Goal: Task Accomplishment & Management: Manage account settings

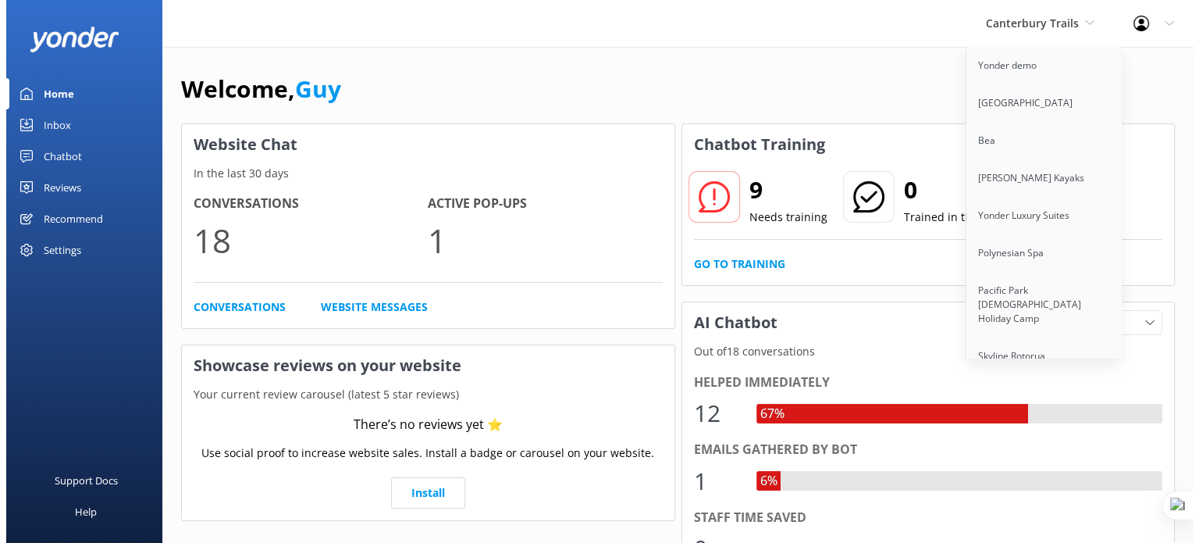
scroll to position [4186, 0]
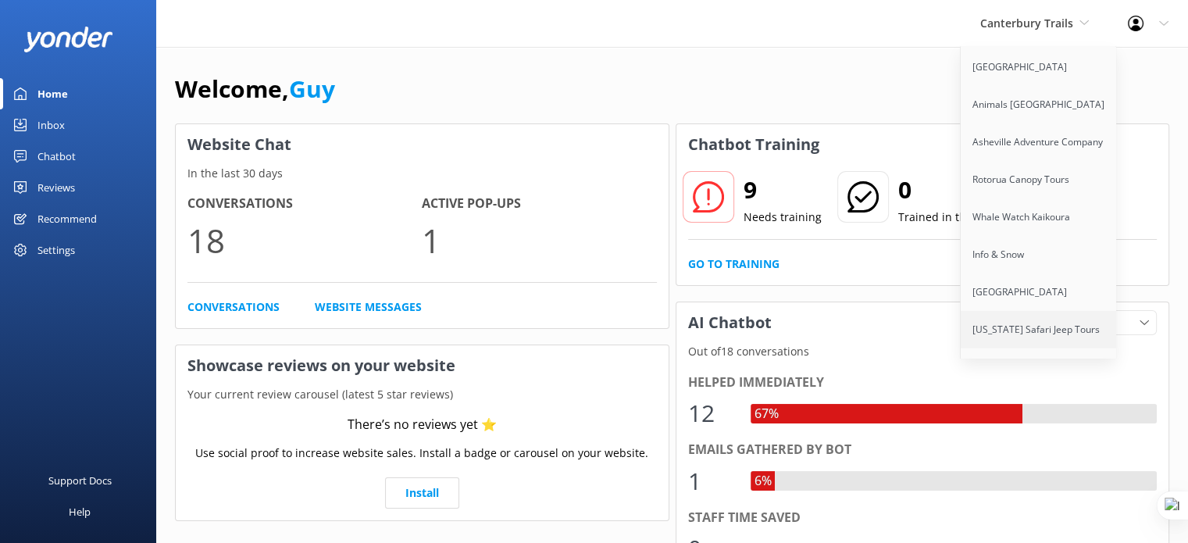
click at [1059, 311] on link "[US_STATE] Safari Jeep Tours" at bounding box center [1038, 329] width 156 height 37
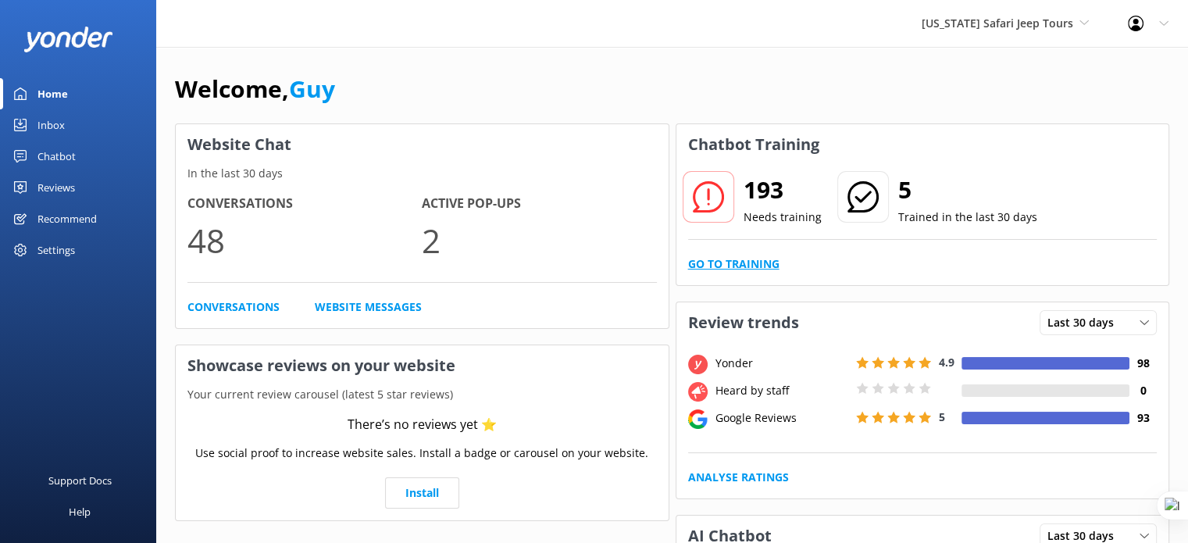
click at [728, 255] on link "Go to Training" at bounding box center [733, 263] width 91 height 17
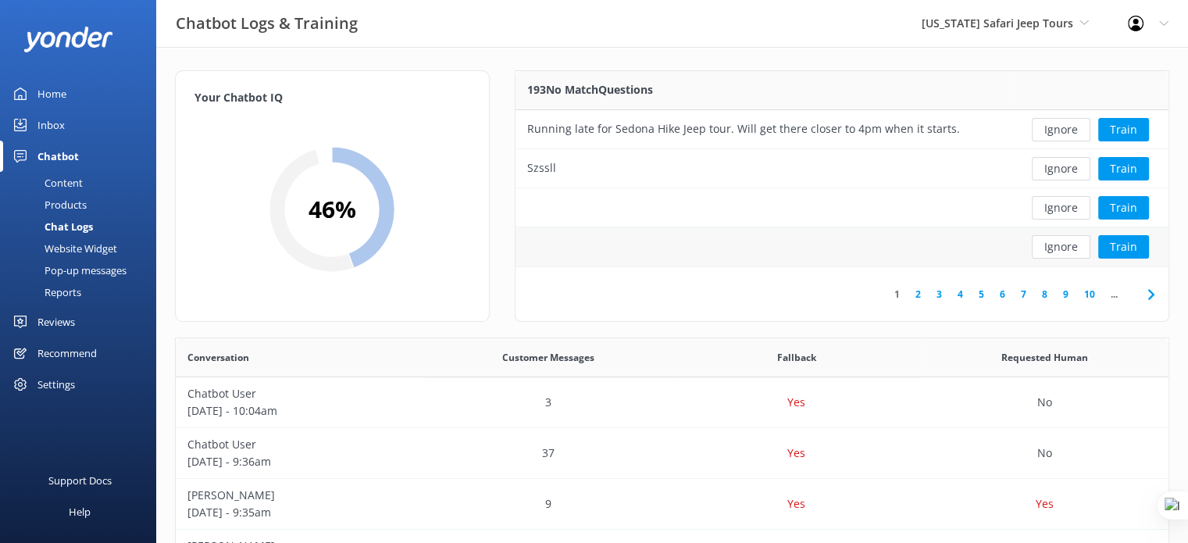
scroll to position [71, 0]
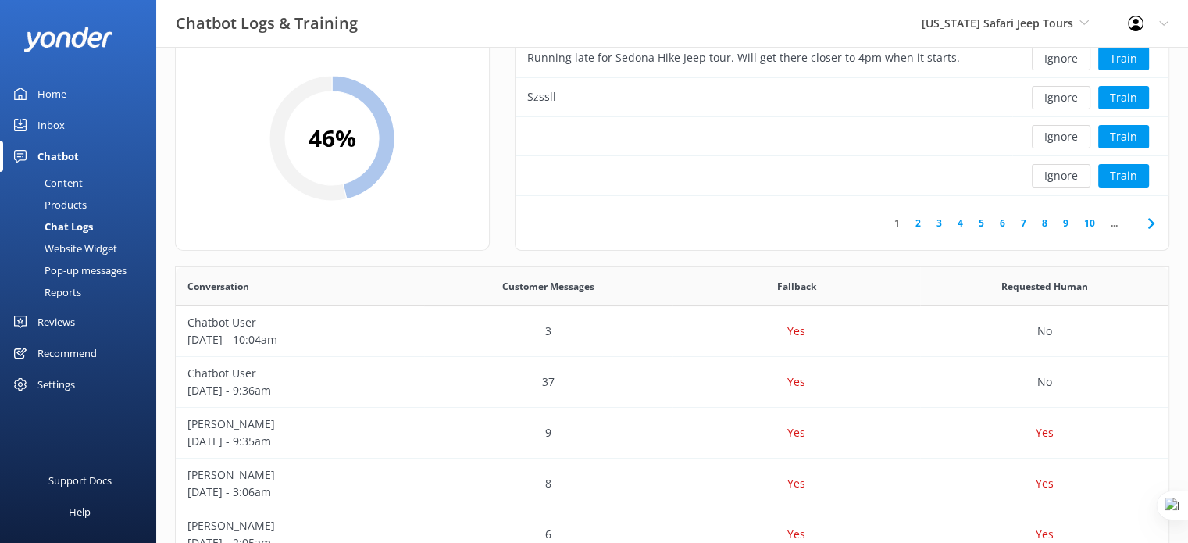
click at [956, 227] on link "4" at bounding box center [959, 222] width 21 height 15
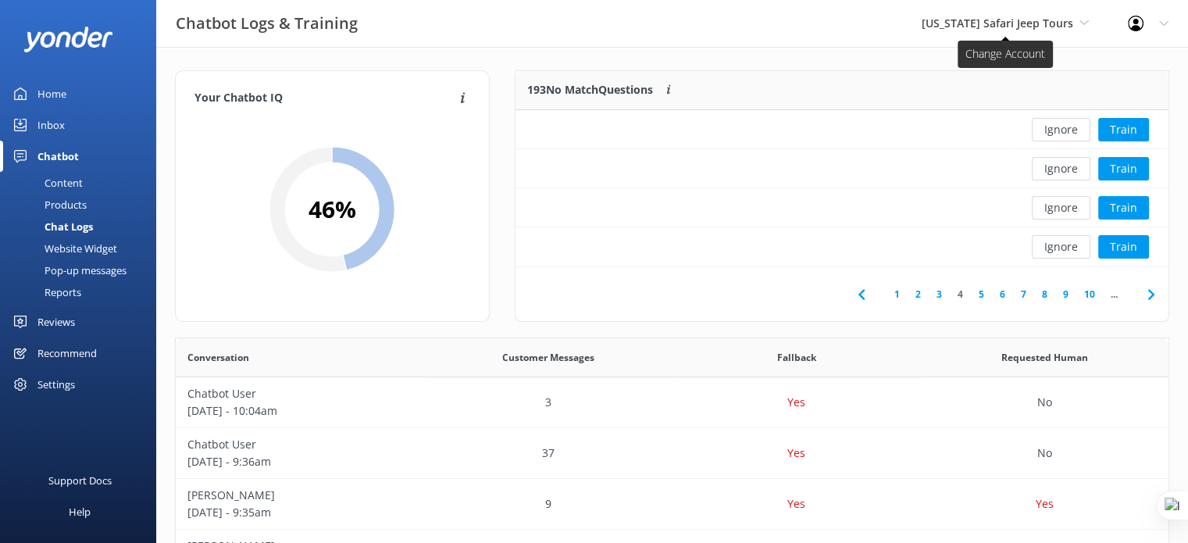
click at [1049, 20] on span "[US_STATE] Safari Jeep Tours" at bounding box center [996, 23] width 151 height 15
click at [1062, 20] on span "[US_STATE] Safari Jeep Tours" at bounding box center [996, 23] width 151 height 15
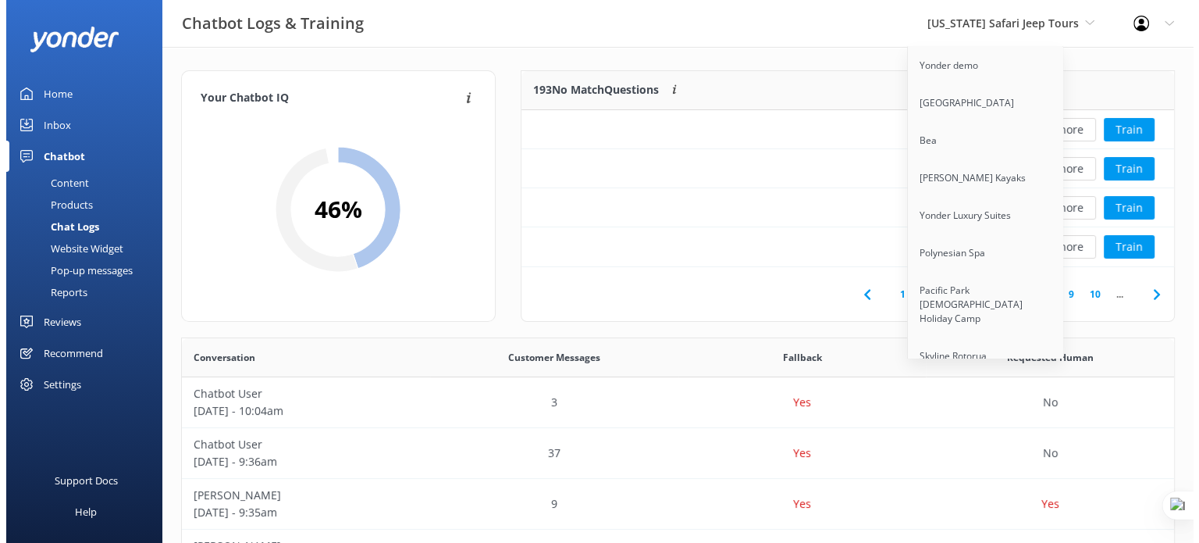
scroll to position [12079, 0]
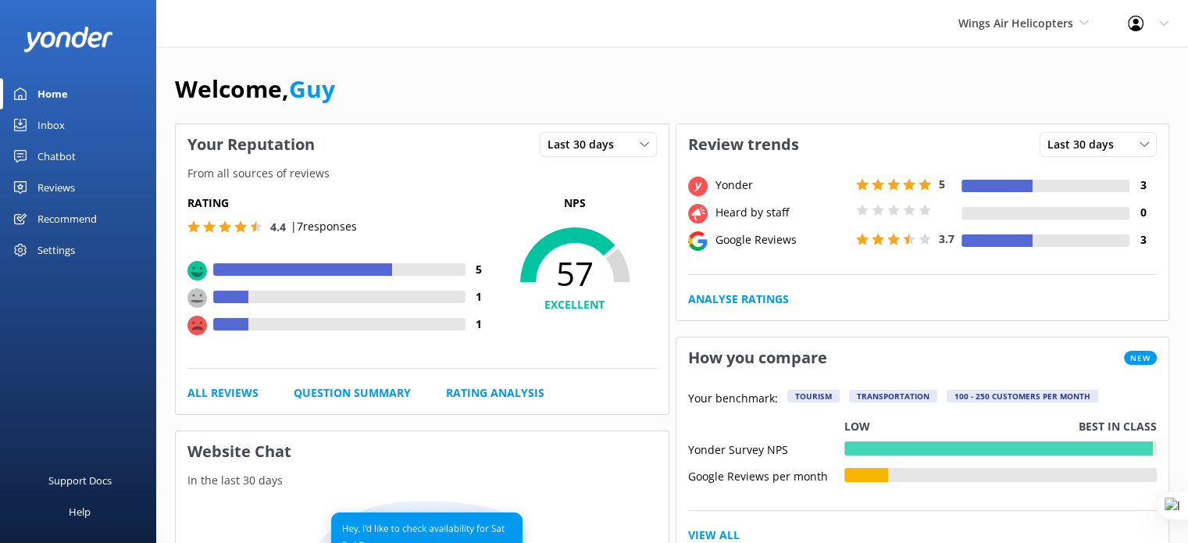
click at [70, 265] on div "Settings" at bounding box center [55, 249] width 37 height 31
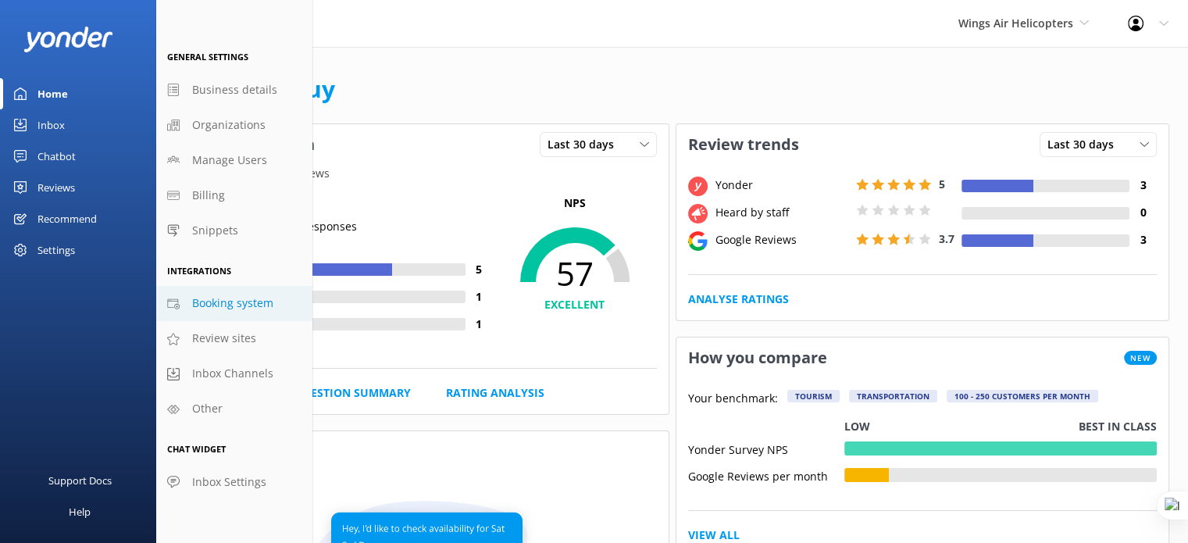
click at [238, 312] on span "Booking system" at bounding box center [232, 302] width 81 height 17
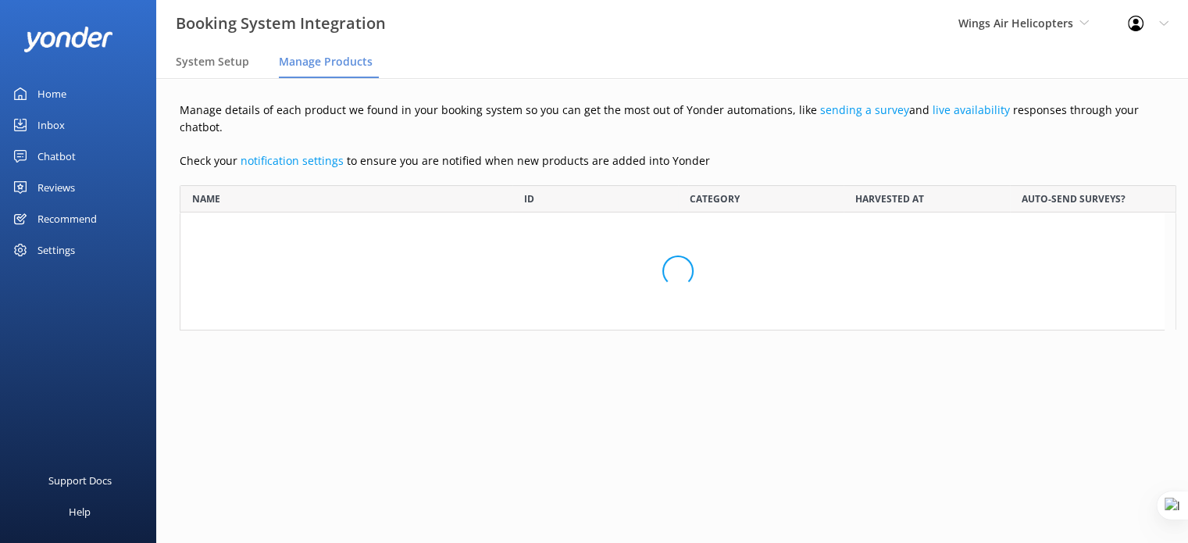
scroll to position [1539, 972]
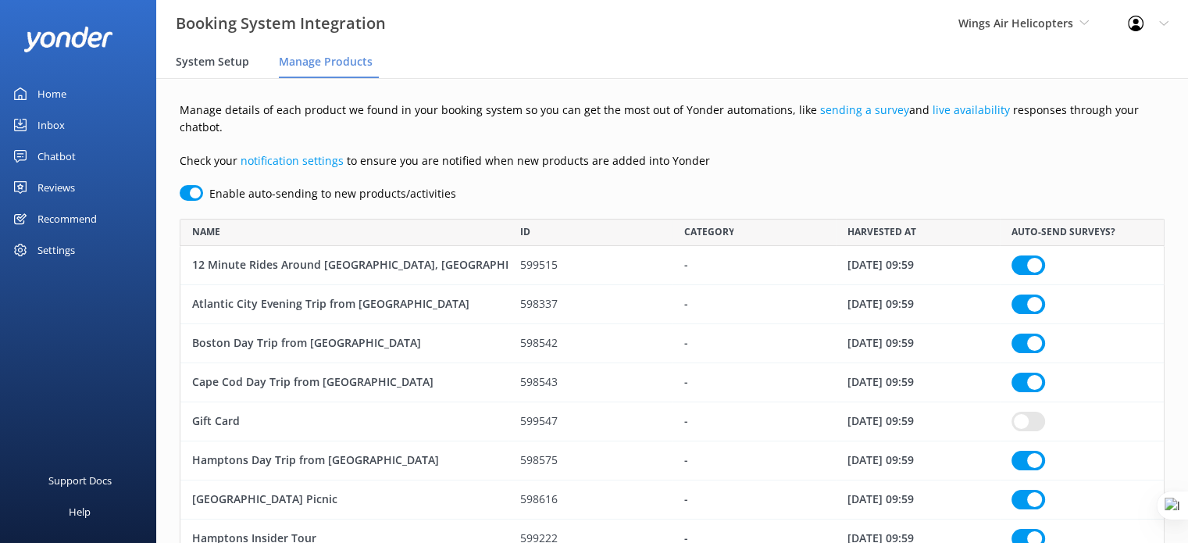
click at [232, 64] on span "System Setup" at bounding box center [212, 62] width 73 height 16
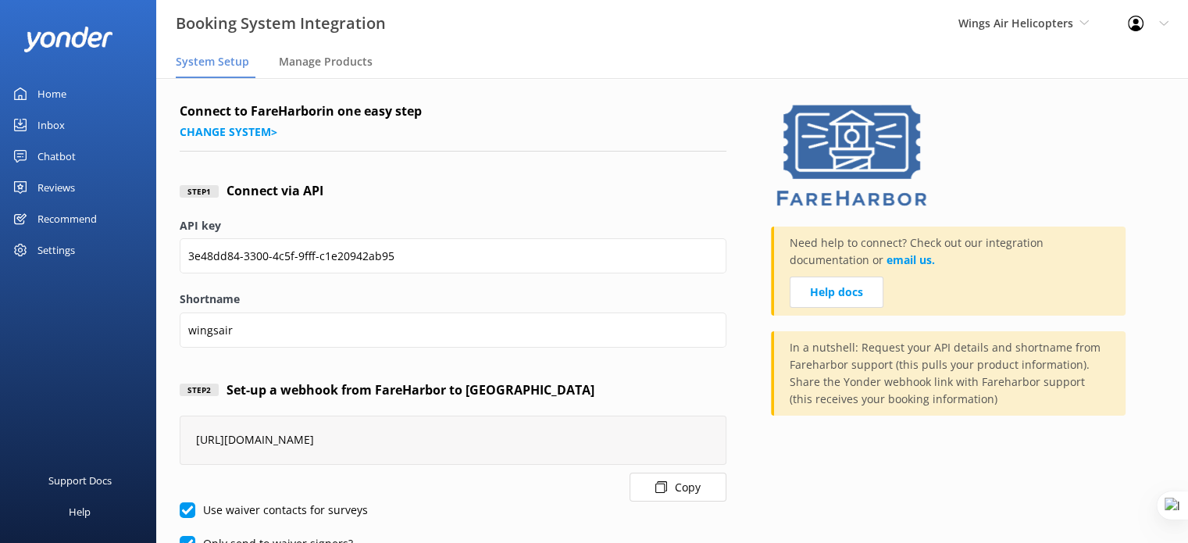
scroll to position [110, 0]
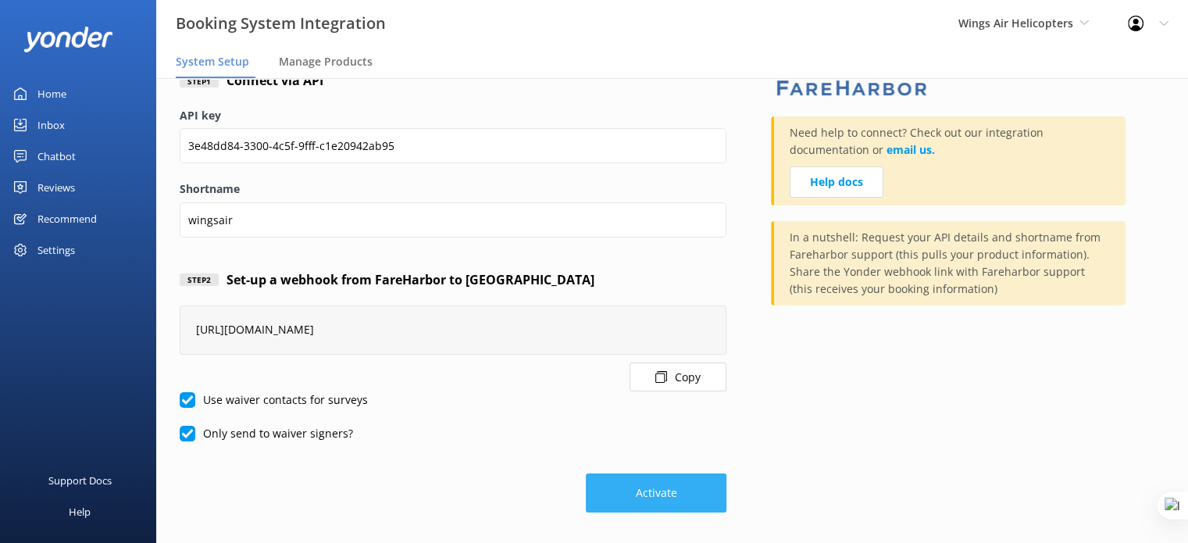
click at [610, 491] on button "Activate" at bounding box center [656, 492] width 141 height 39
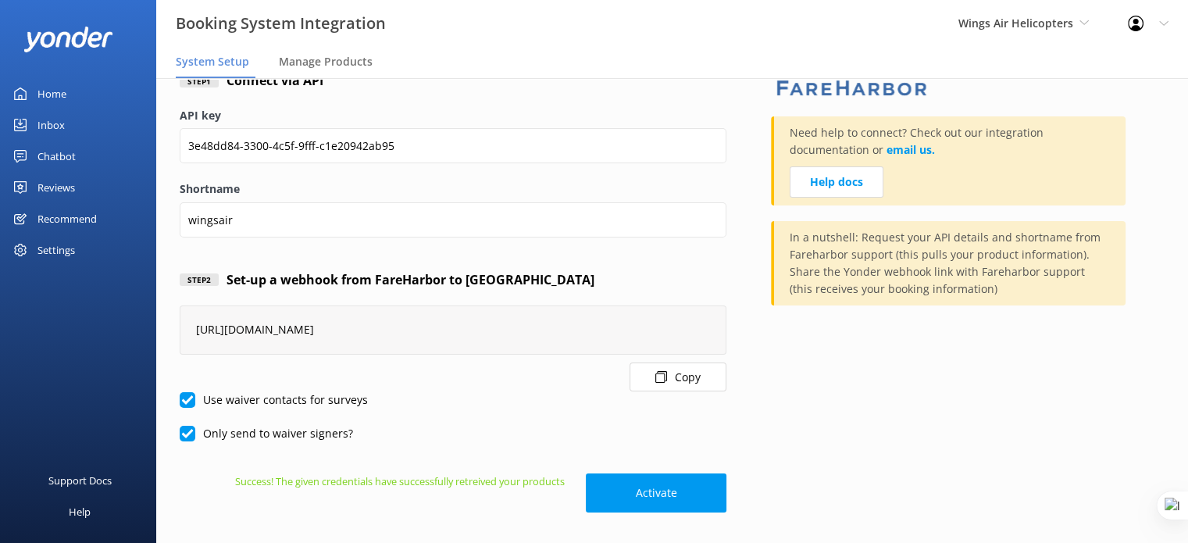
click at [39, 252] on div "Settings" at bounding box center [55, 249] width 37 height 31
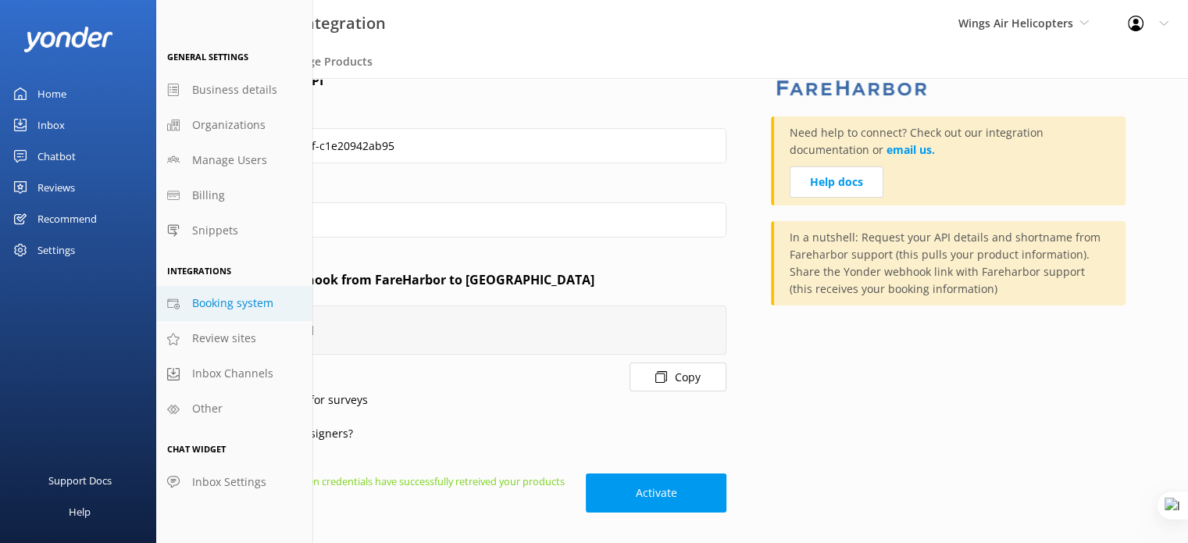
click at [60, 183] on div "Reviews" at bounding box center [55, 187] width 37 height 31
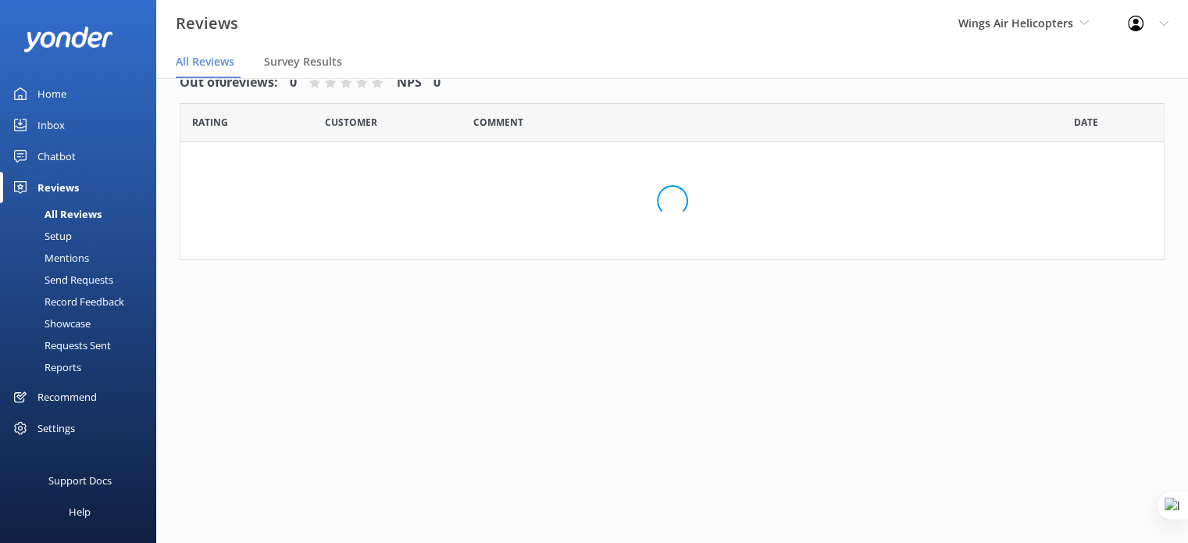
scroll to position [31, 0]
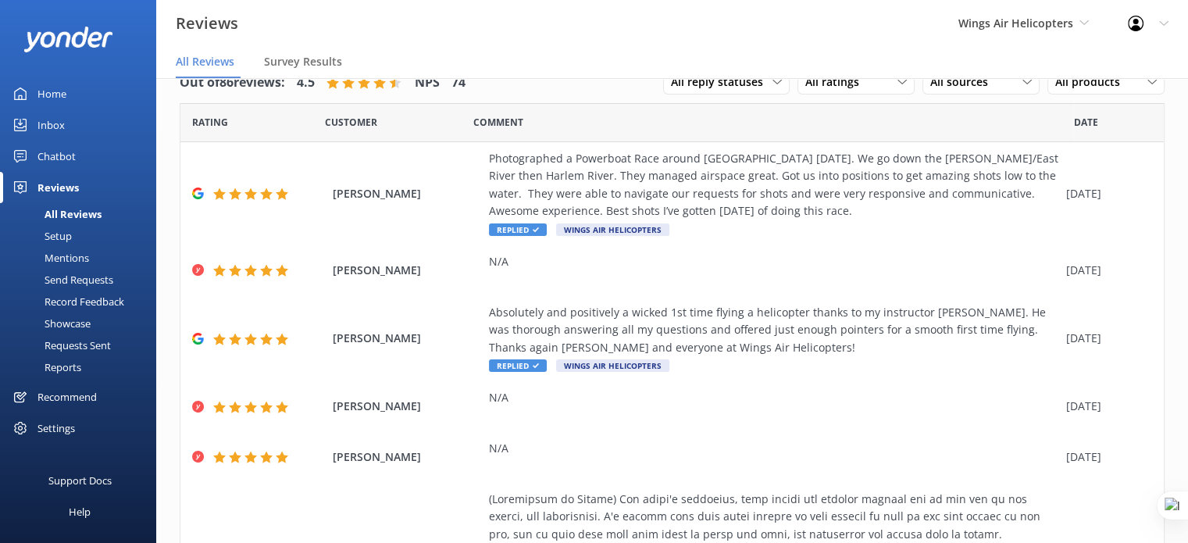
click at [68, 343] on div "Requests Sent" at bounding box center [59, 345] width 101 height 22
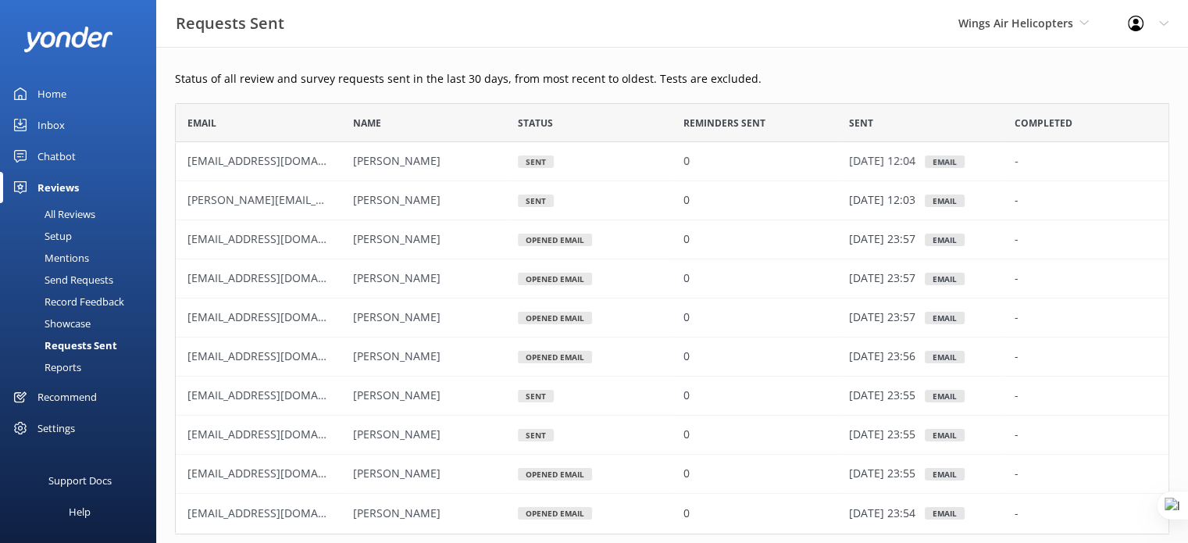
scroll to position [73, 0]
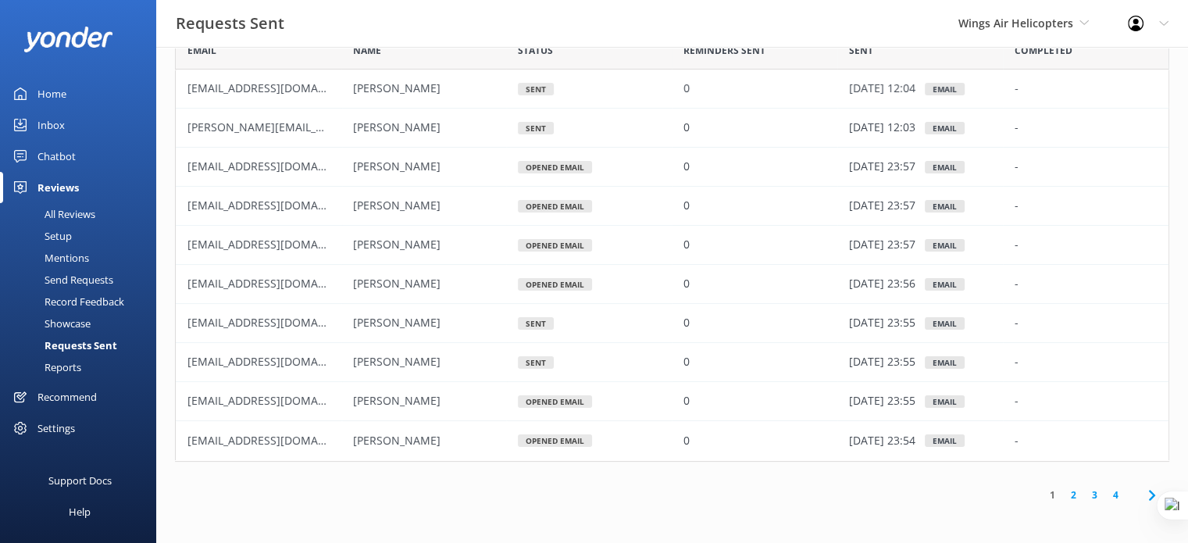
click at [425, 327] on span "Jacinta Villareal" at bounding box center [396, 322] width 87 height 15
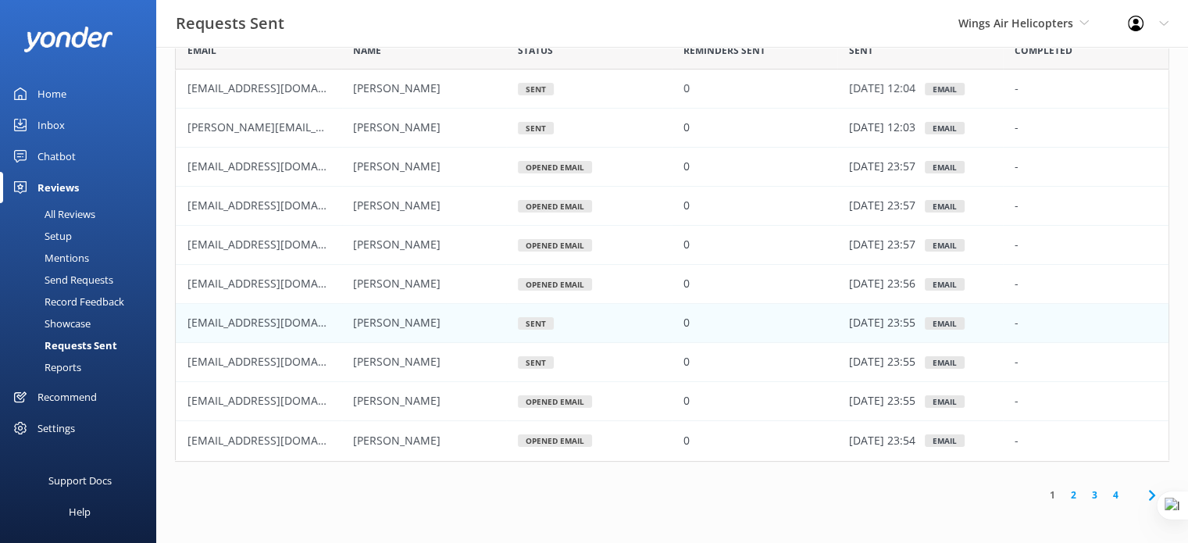
click at [50, 122] on div "Inbox" at bounding box center [50, 124] width 27 height 31
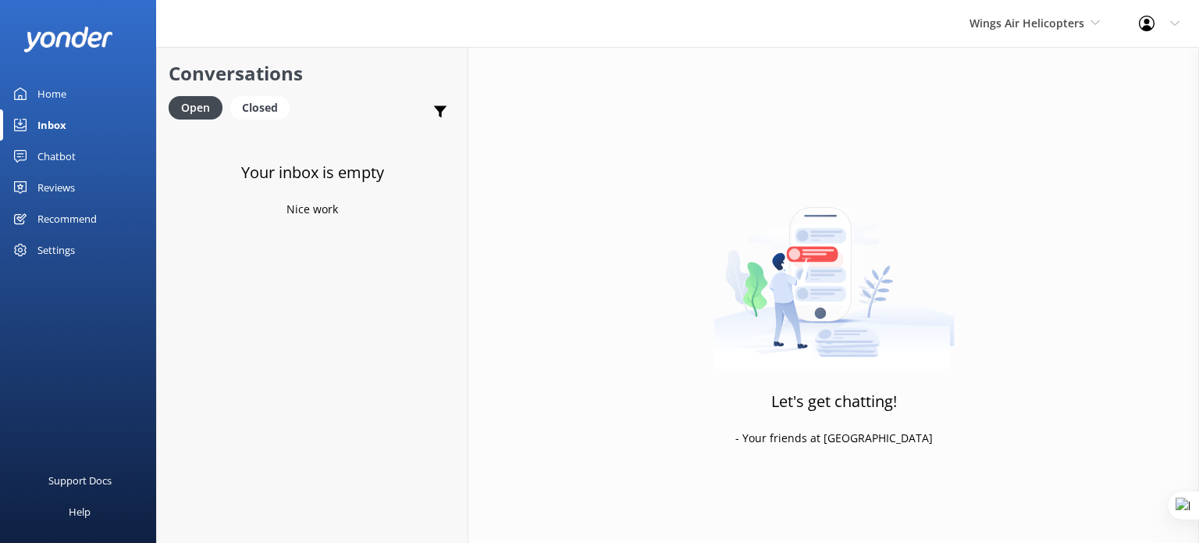
click at [55, 187] on div "Reviews" at bounding box center [55, 187] width 37 height 31
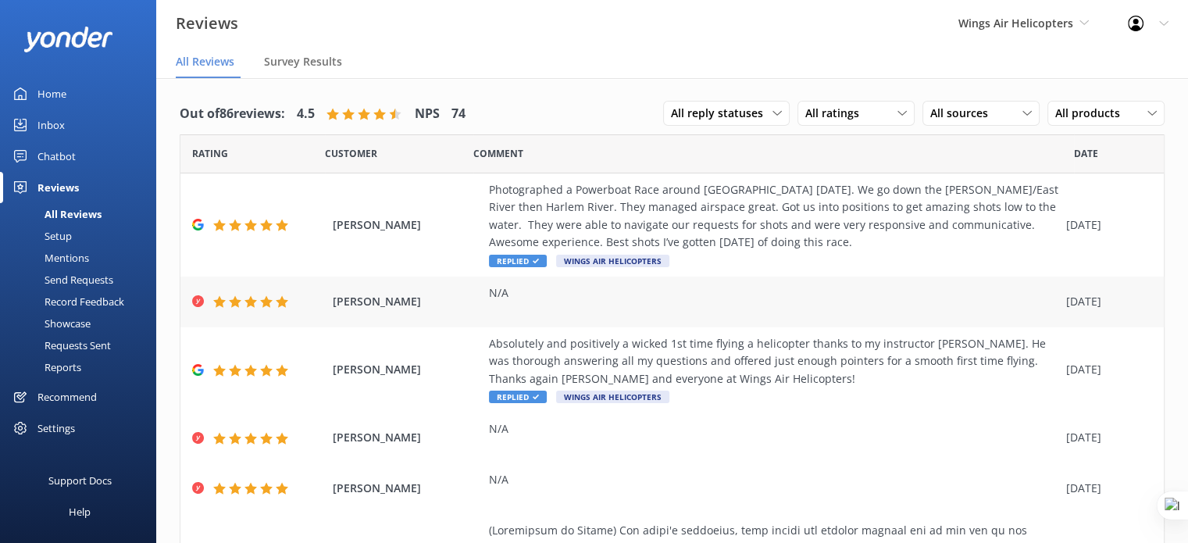
click at [759, 305] on div "N/A" at bounding box center [773, 301] width 569 height 35
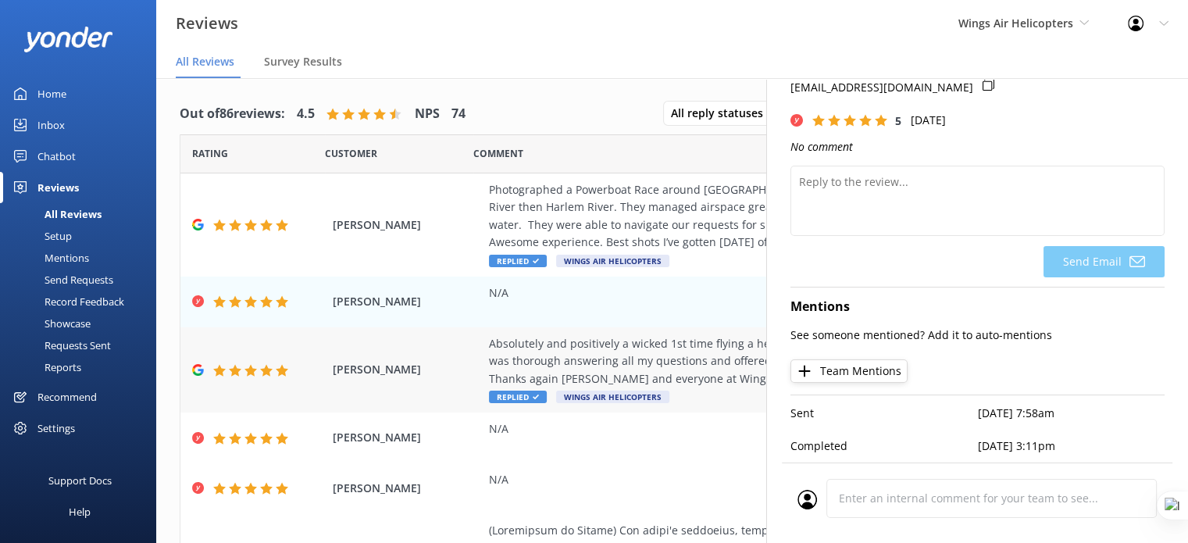
scroll to position [78, 0]
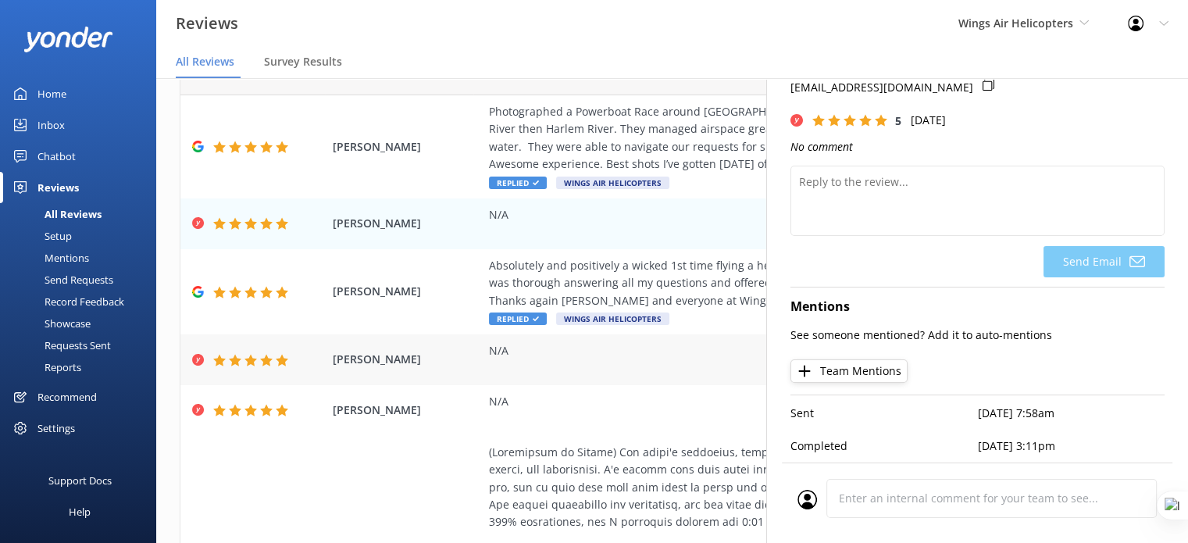
click at [589, 376] on div "N/A" at bounding box center [773, 359] width 569 height 35
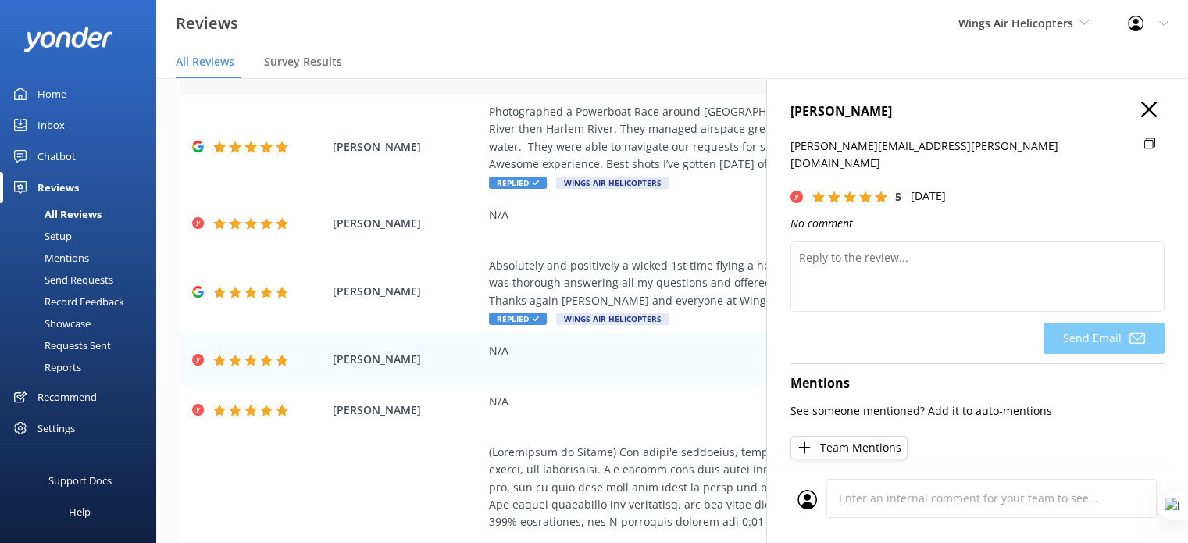
scroll to position [69, 0]
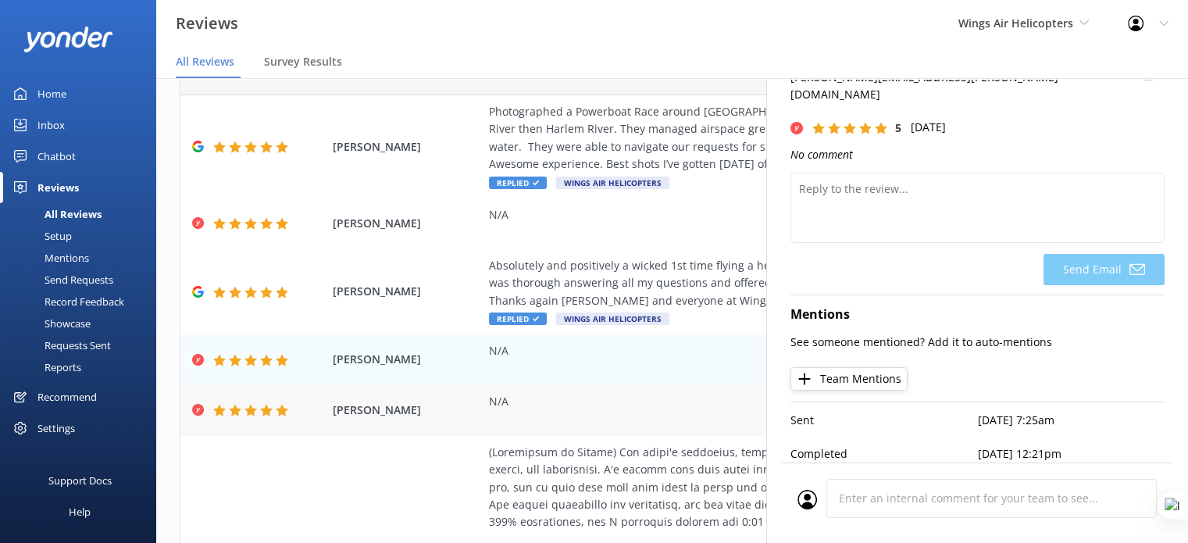
click at [628, 386] on div "Grace Vervair N/A 16 Aug 2025" at bounding box center [671, 410] width 983 height 51
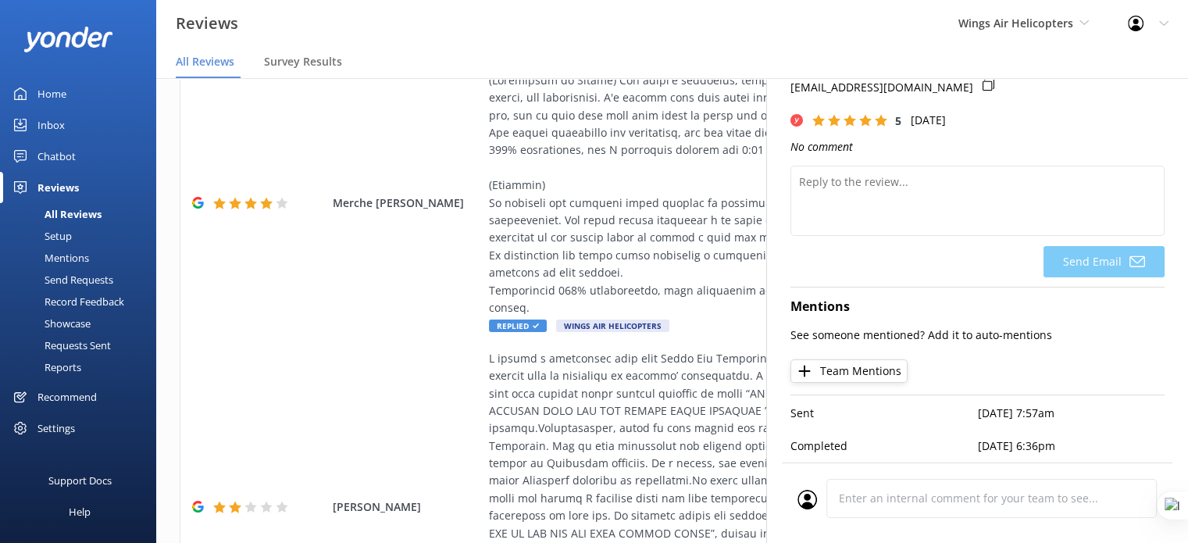
scroll to position [0, 0]
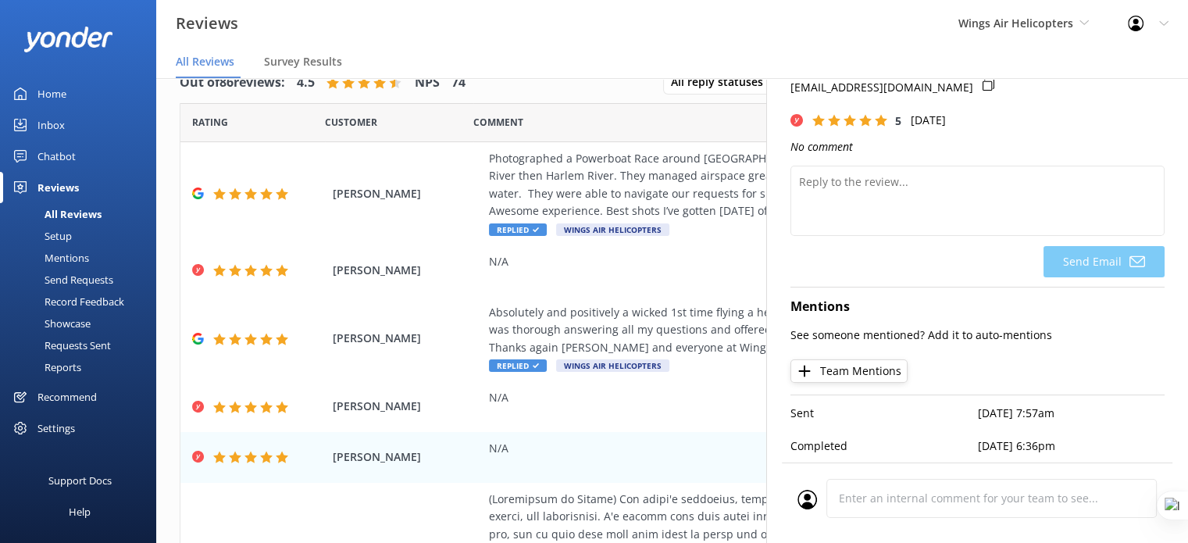
click at [105, 94] on link "Home" at bounding box center [78, 93] width 156 height 31
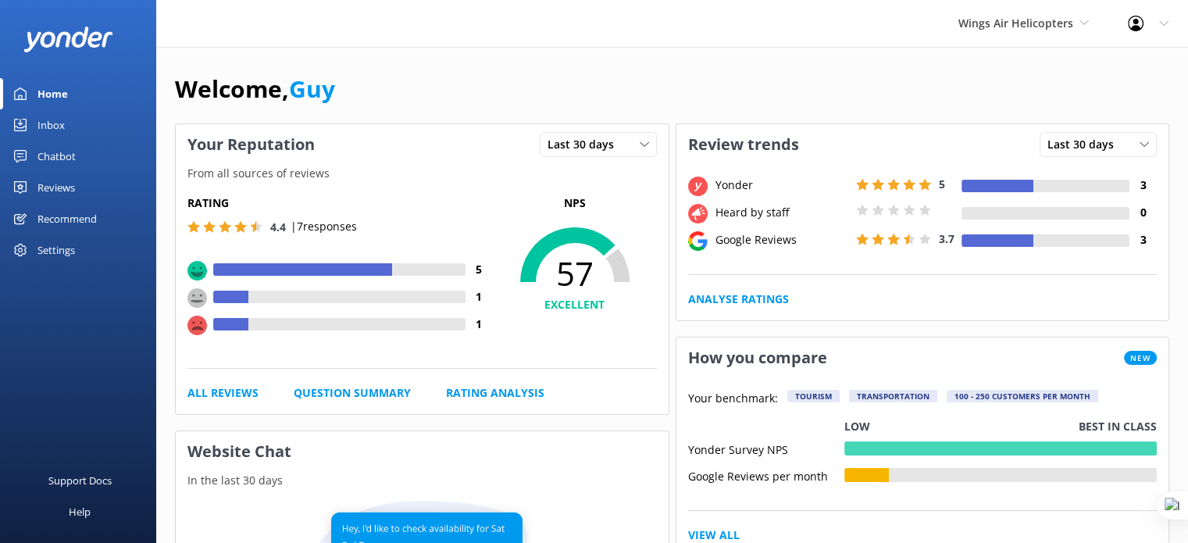
click at [66, 193] on div "Reviews" at bounding box center [55, 187] width 37 height 31
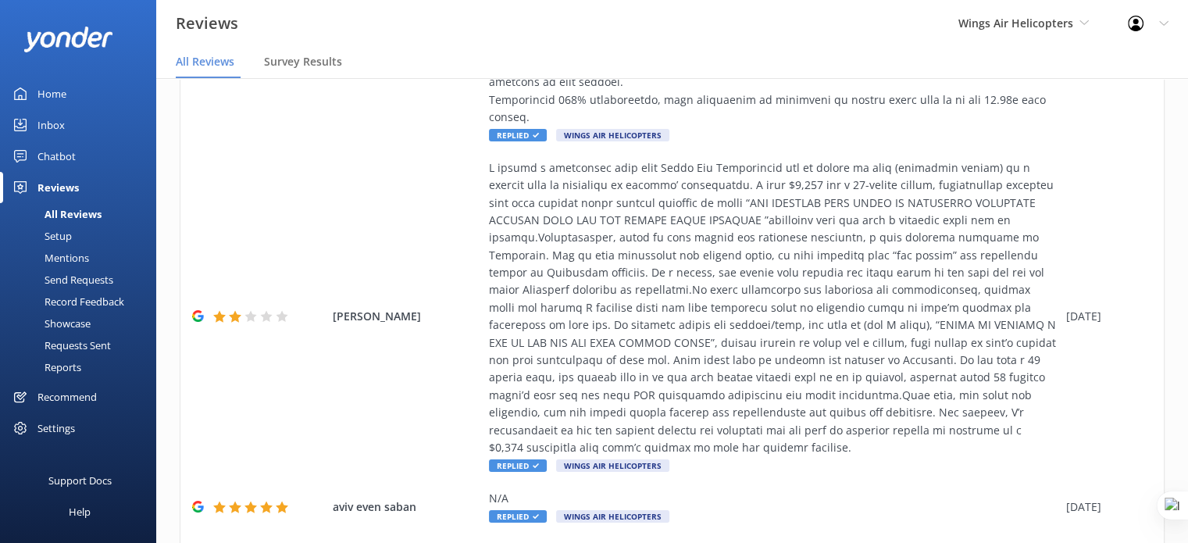
scroll to position [639, 0]
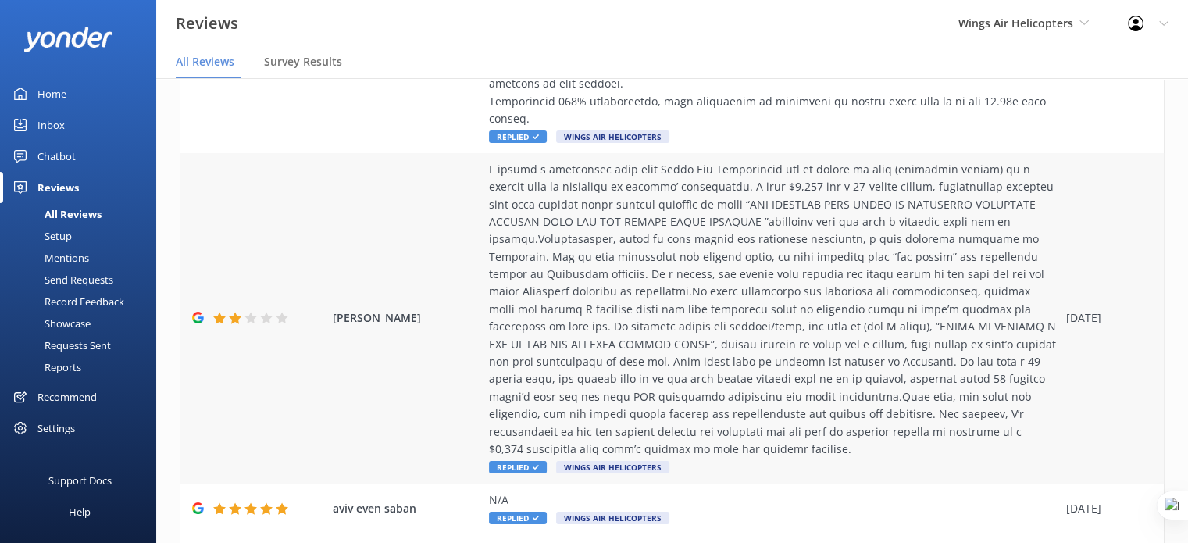
click at [571, 402] on div at bounding box center [773, 309] width 569 height 297
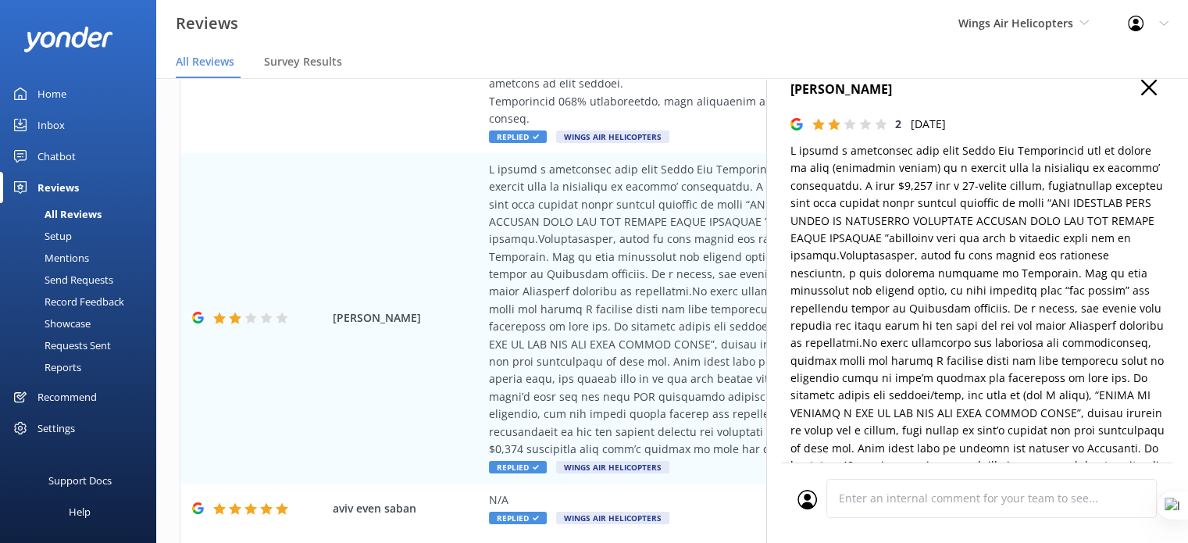
scroll to position [0, 0]
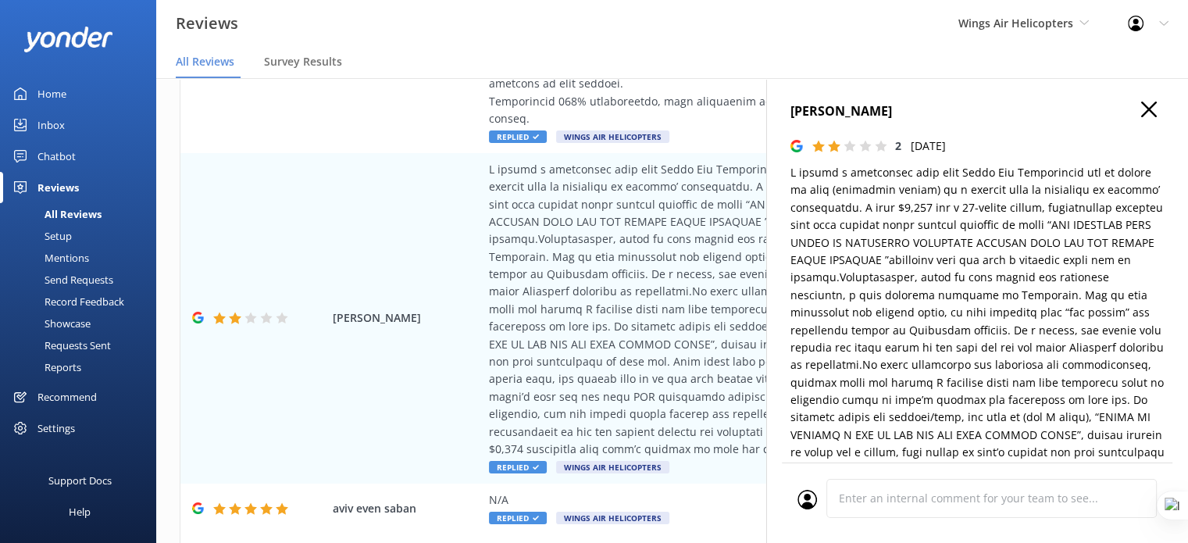
click at [1135, 97] on div "Dora Masanovic 2 Wed, 30th Jul 2025 Wings Air Helicopters Edit reply Replied to…" at bounding box center [977, 349] width 422 height 543
click at [1141, 109] on icon "button" at bounding box center [1149, 109] width 16 height 16
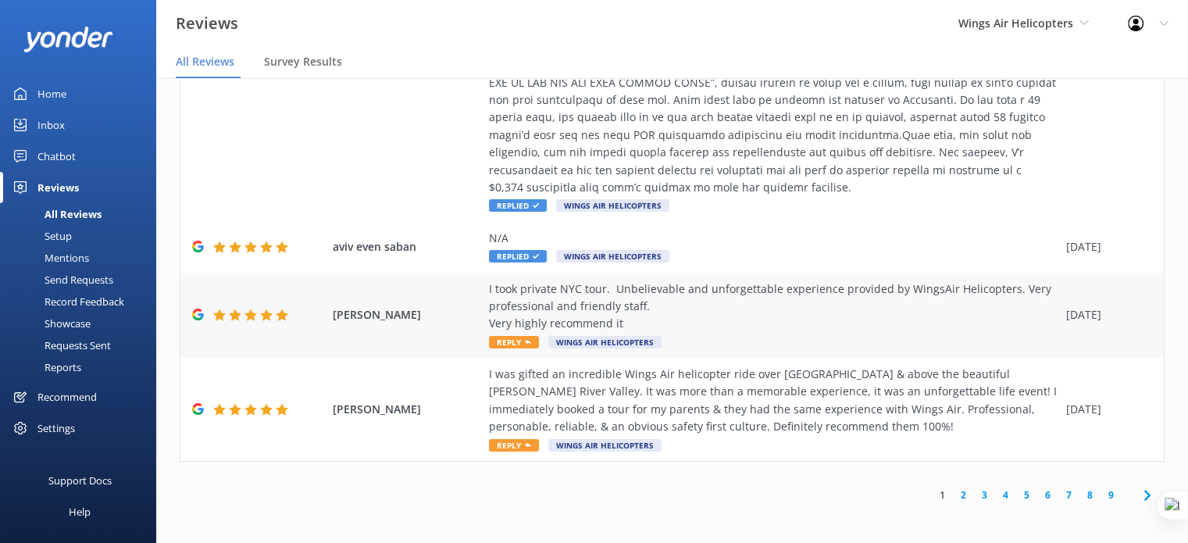
scroll to position [631, 0]
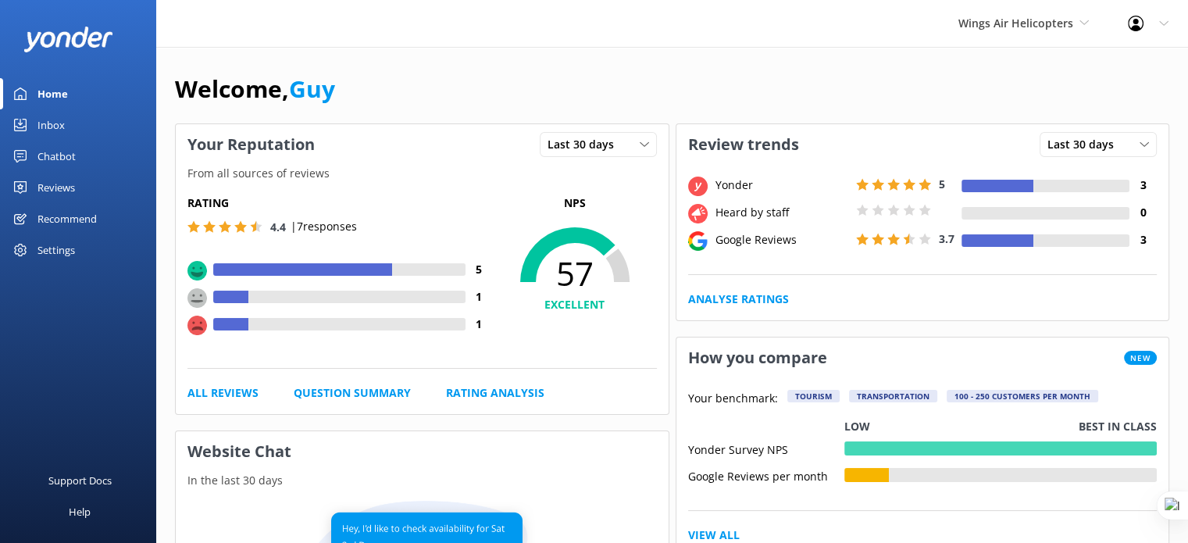
click at [107, 324] on div "Support Docs Help" at bounding box center [78, 412] width 156 height 262
click at [1020, 20] on span "Wings Air Helicopters" at bounding box center [1015, 23] width 115 height 15
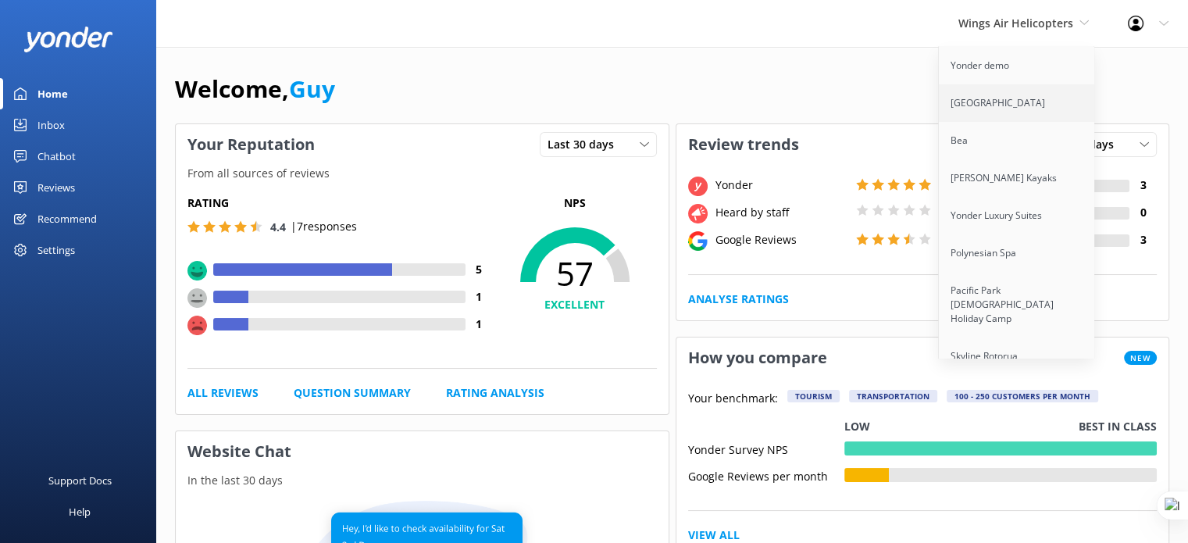
scroll to position [6739, 0]
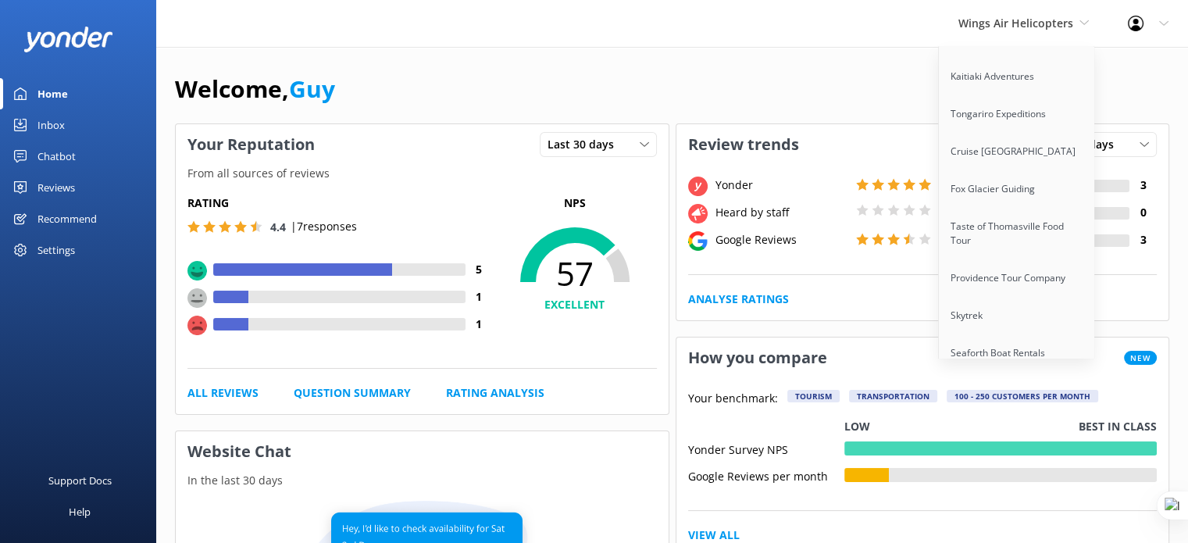
click at [978, 409] on link "Quarry Park Adventures" at bounding box center [1016, 427] width 156 height 37
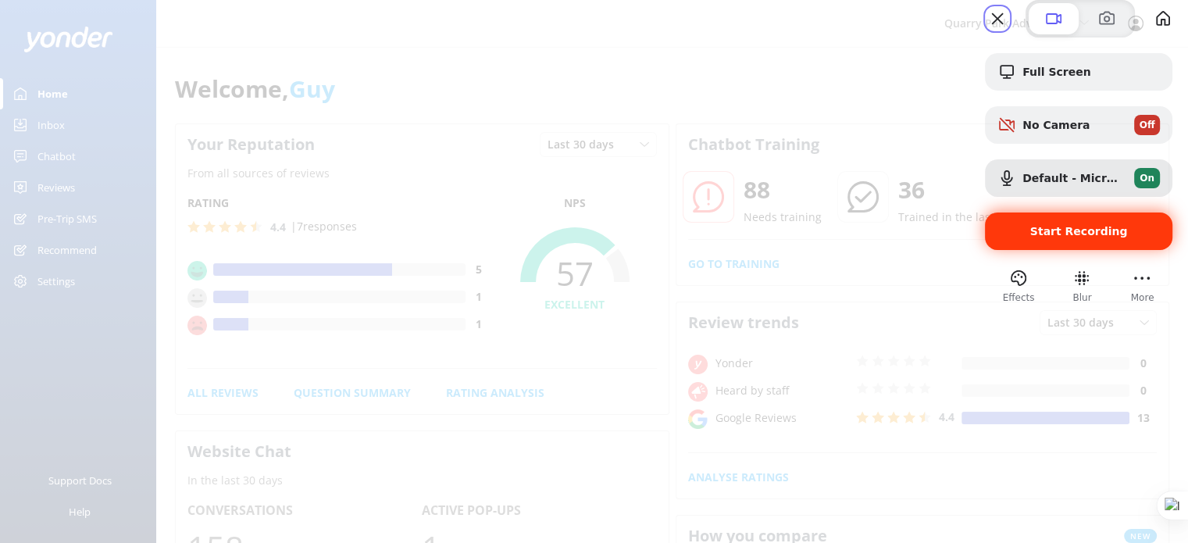
click at [1030, 237] on span "Start Recording" at bounding box center [1079, 231] width 98 height 12
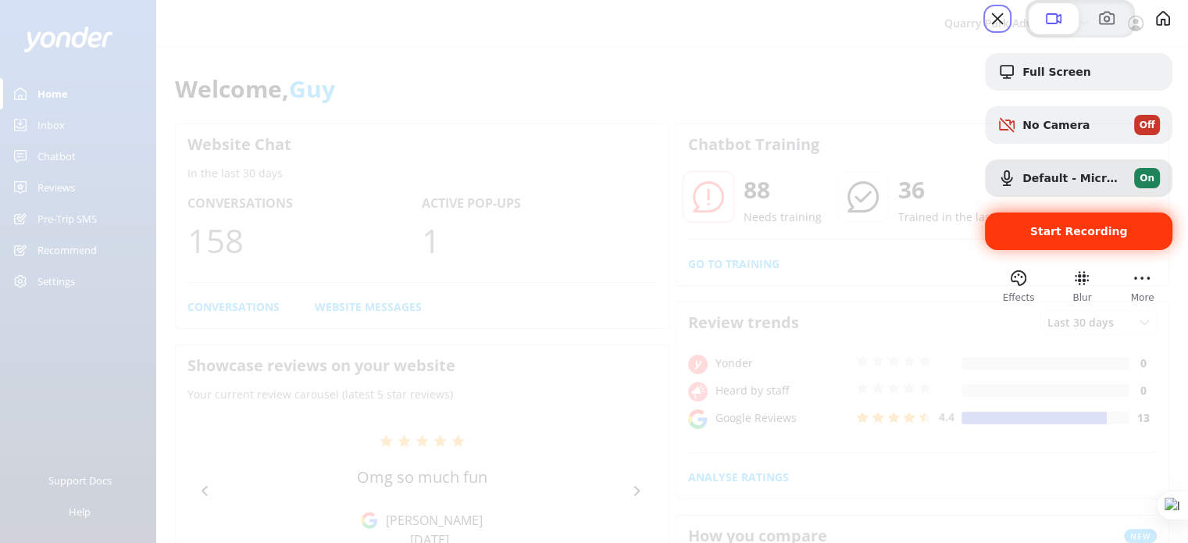
click at [1056, 237] on span "Start Recording" at bounding box center [1079, 231] width 98 height 12
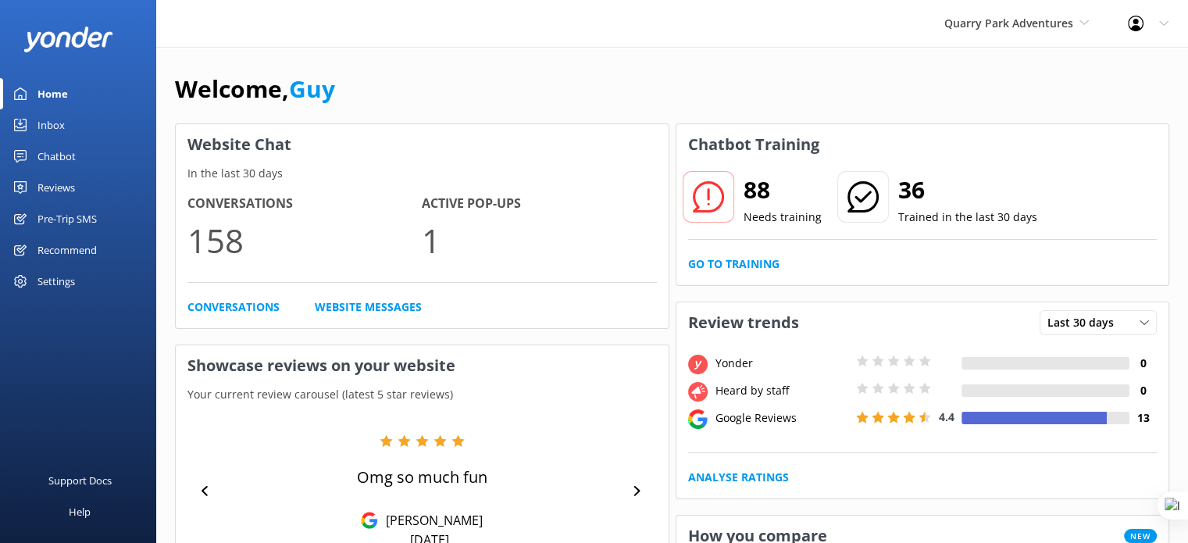
click at [52, 215] on div "Pre-Trip SMS" at bounding box center [66, 218] width 59 height 31
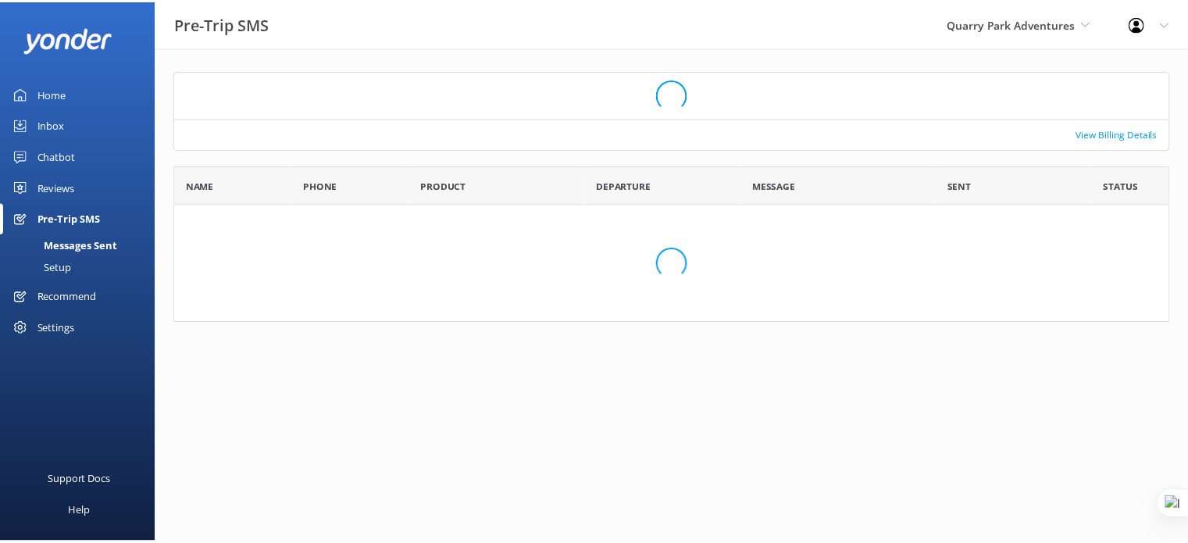
scroll to position [12, 12]
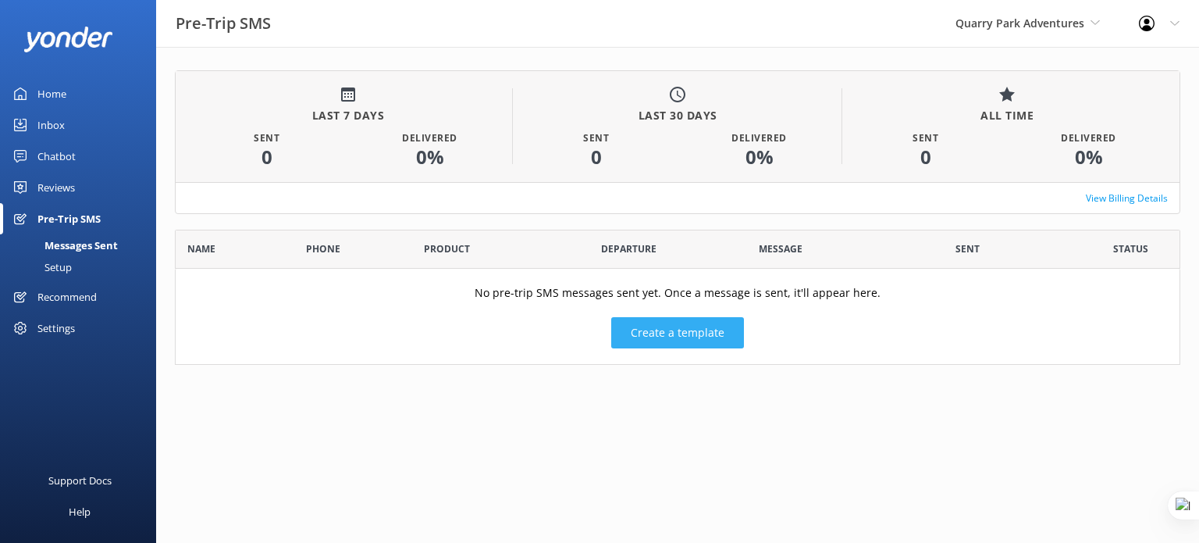
click at [675, 329] on button "Create a template" at bounding box center [677, 332] width 133 height 31
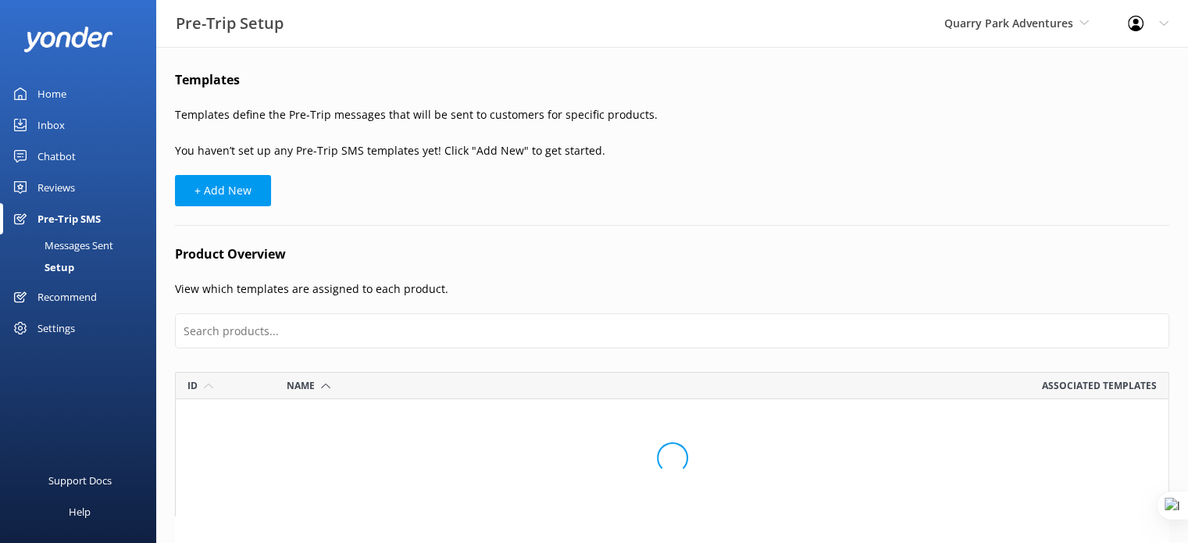
scroll to position [2514, 981]
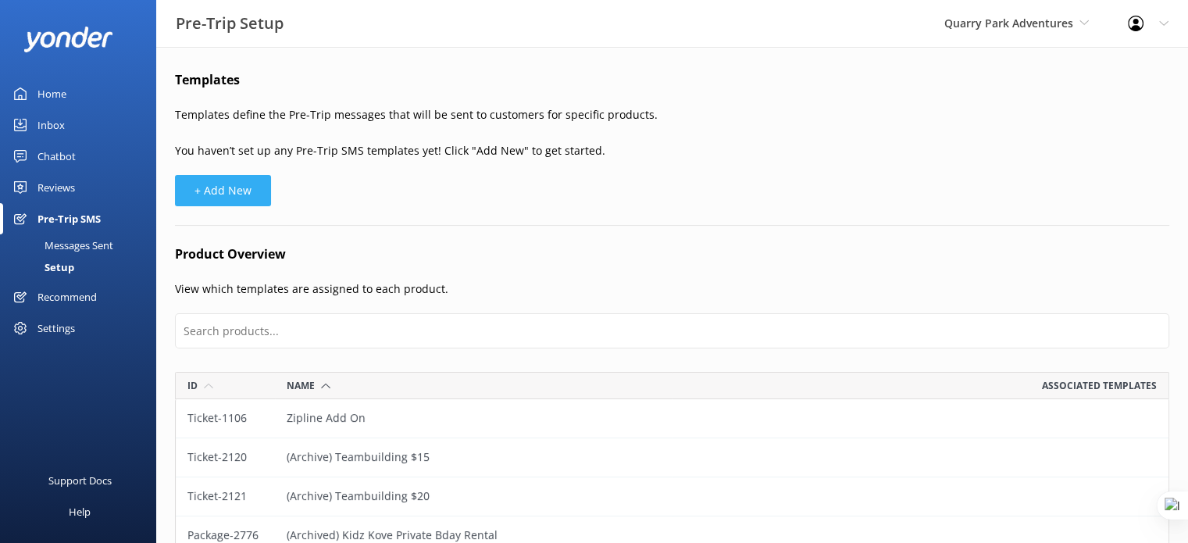
click at [249, 190] on button "+ Add New" at bounding box center [223, 190] width 96 height 31
select select "17:00"
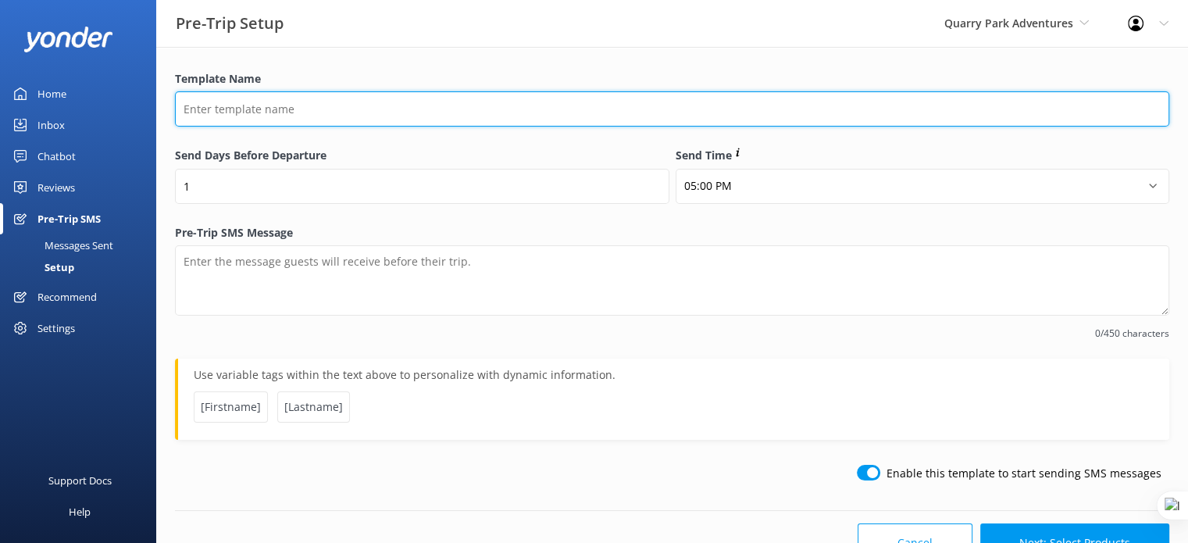
click at [304, 109] on input "Template Name" at bounding box center [672, 108] width 994 height 35
type input "What to bring"
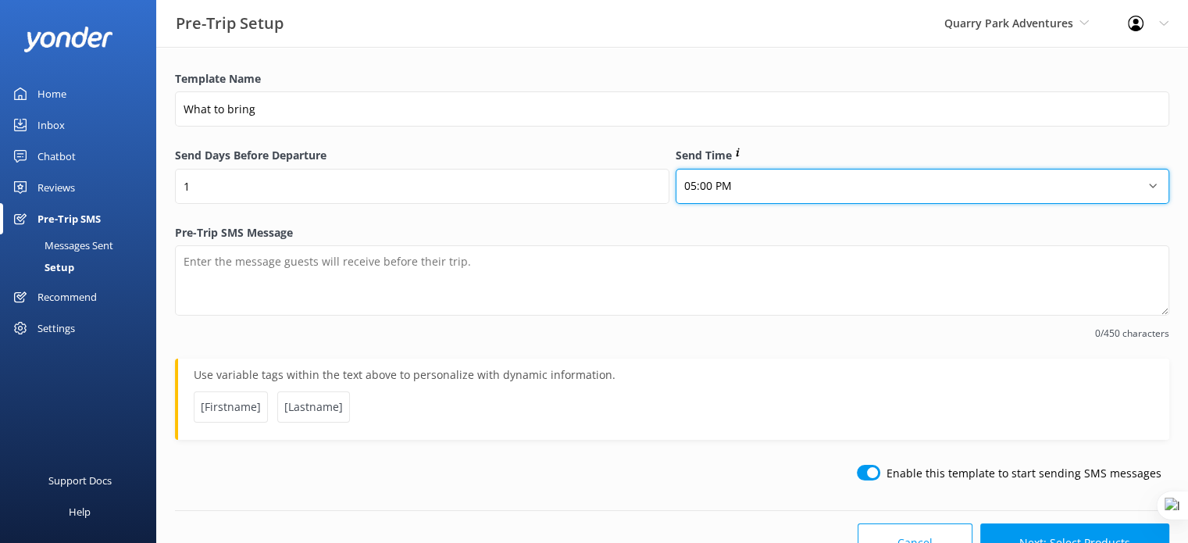
click at [725, 184] on select "12:00 AM 01:00 AM 02:00 AM 03:00 AM 04:00 AM 05:00 AM 06:00 AM 07:00 AM 08:00 A…" at bounding box center [922, 186] width 494 height 35
select select "18:00"
click at [675, 169] on select "12:00 AM 01:00 AM 02:00 AM 03:00 AM 04:00 AM 05:00 AM 06:00 AM 07:00 AM 08:00 A…" at bounding box center [922, 186] width 494 height 35
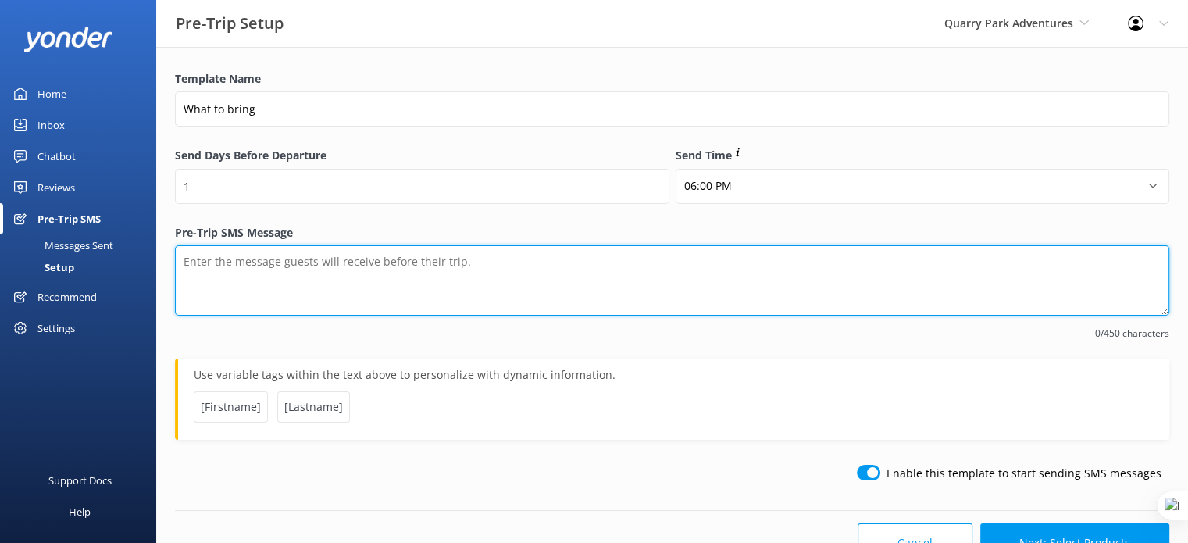
click at [384, 268] on textarea "Pre-Trip SMS Message" at bounding box center [672, 280] width 994 height 70
type textarea "P"
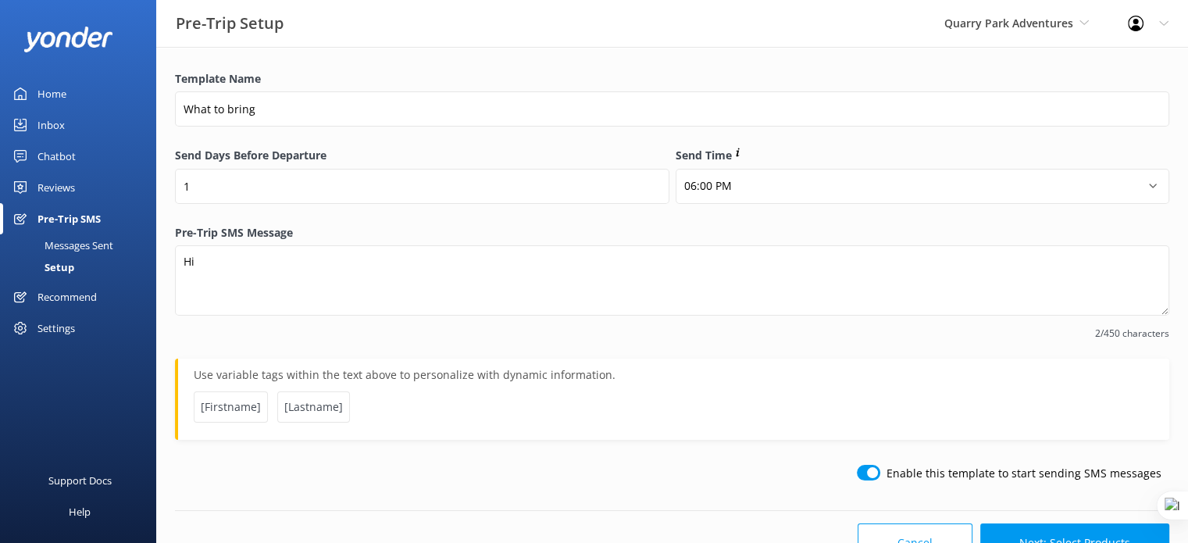
click at [220, 411] on span "[Firstname]" at bounding box center [231, 406] width 74 height 31
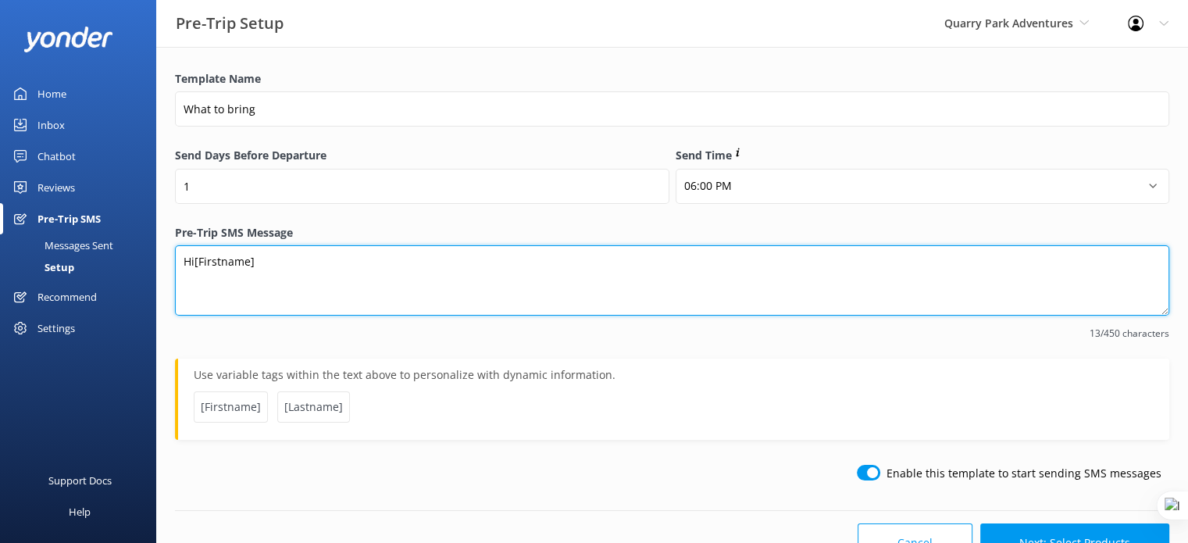
click at [191, 259] on textarea "Hi[Firstname]" at bounding box center [672, 280] width 994 height 70
click at [194, 262] on textarea "Hi[Firstname]" at bounding box center [672, 280] width 994 height 70
click at [281, 260] on textarea "Hi [Firstname]" at bounding box center [672, 280] width 994 height 70
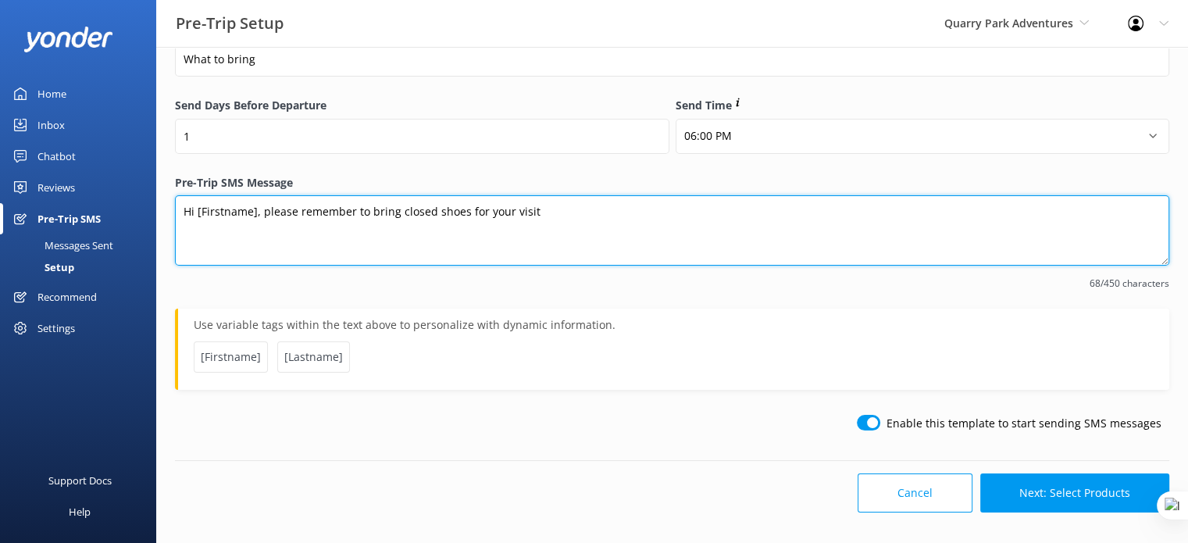
type textarea "Hi [Firstname], please remember to bring closed shoes for your visit"
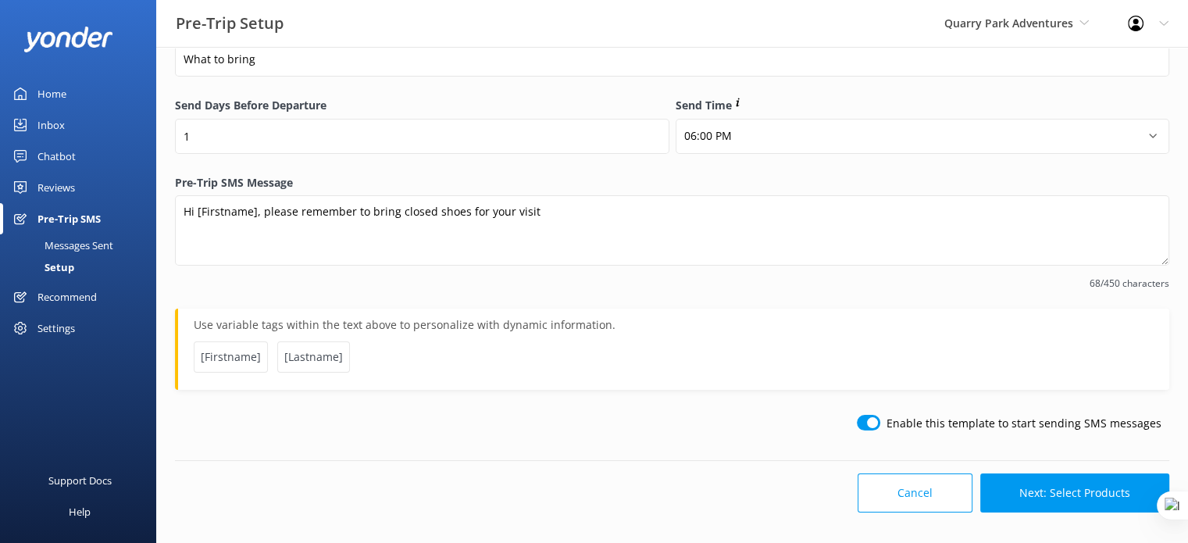
click at [872, 416] on input "checkbox" at bounding box center [867, 423] width 23 height 16
checkbox input "false"
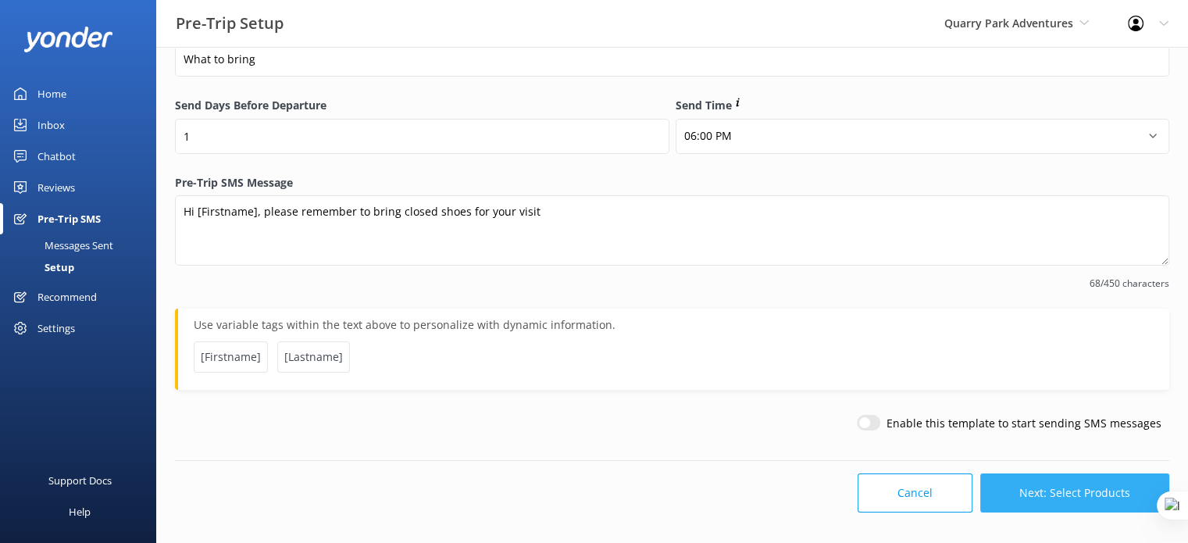
click at [1082, 490] on button "Next: Select Products" at bounding box center [1074, 492] width 189 height 39
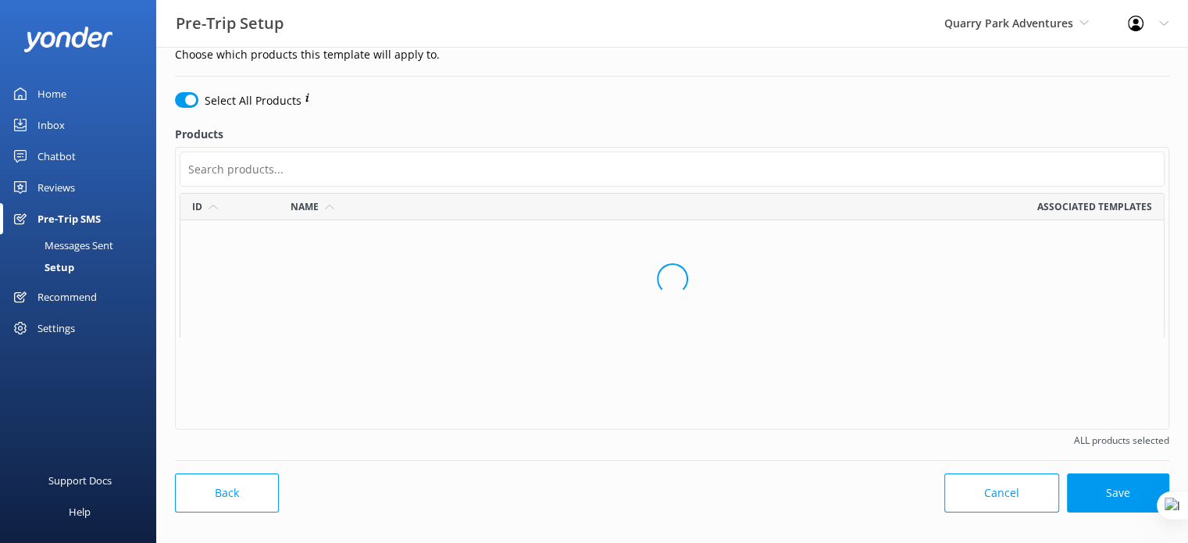
scroll to position [222, 972]
checkbox input "false"
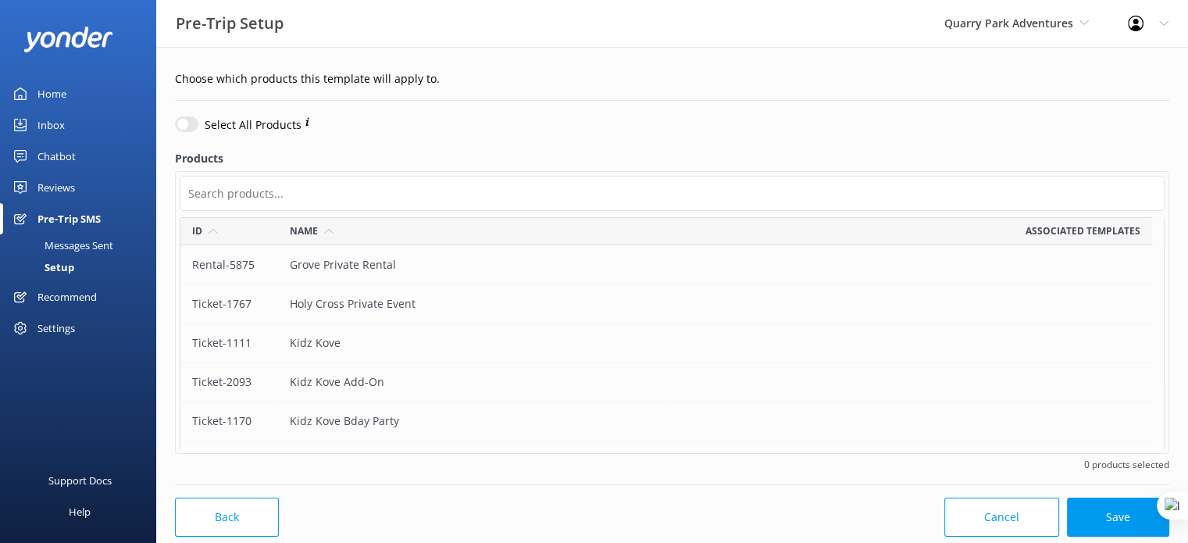
scroll to position [1052, 0]
click at [406, 346] on div "Kidz Kove" at bounding box center [472, 344] width 389 height 39
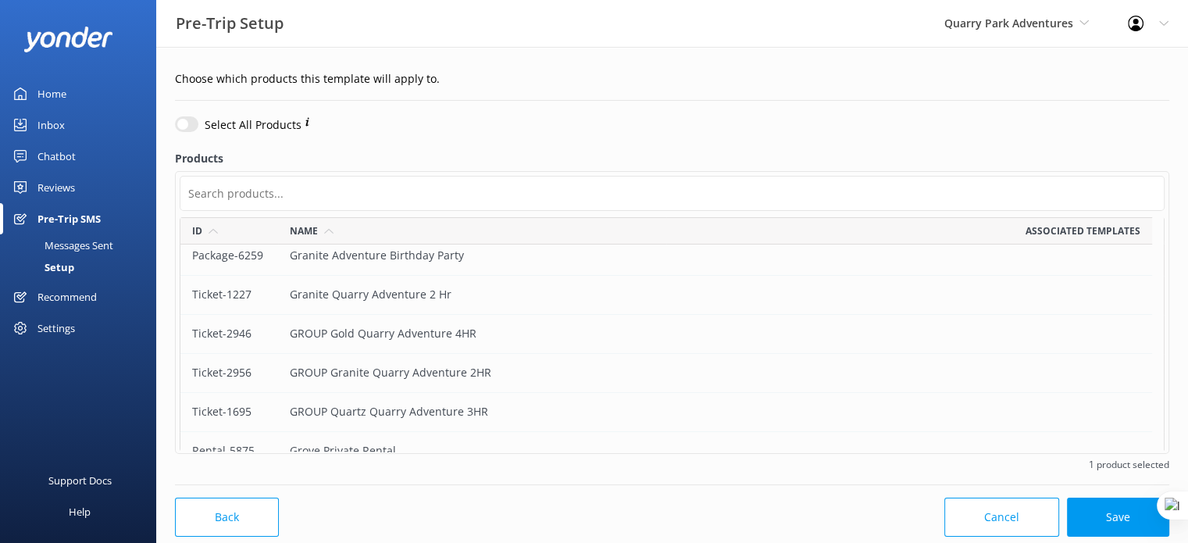
scroll to position [865, 0]
click at [440, 299] on div "Granite Quarry Adventure 2 Hr" at bounding box center [472, 296] width 389 height 39
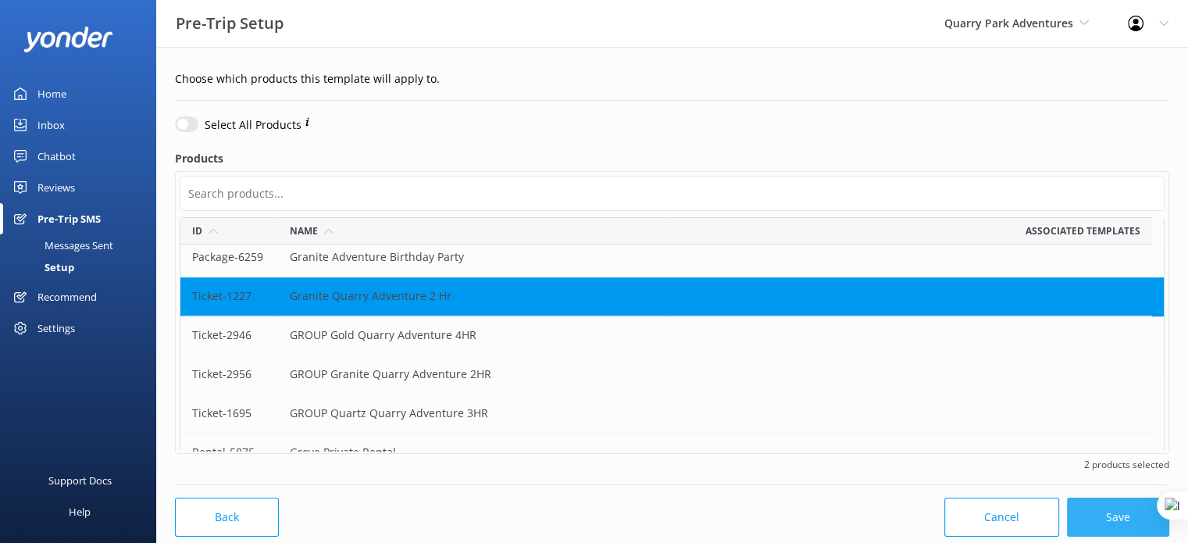
click at [1110, 515] on button "Save" at bounding box center [1117, 516] width 102 height 39
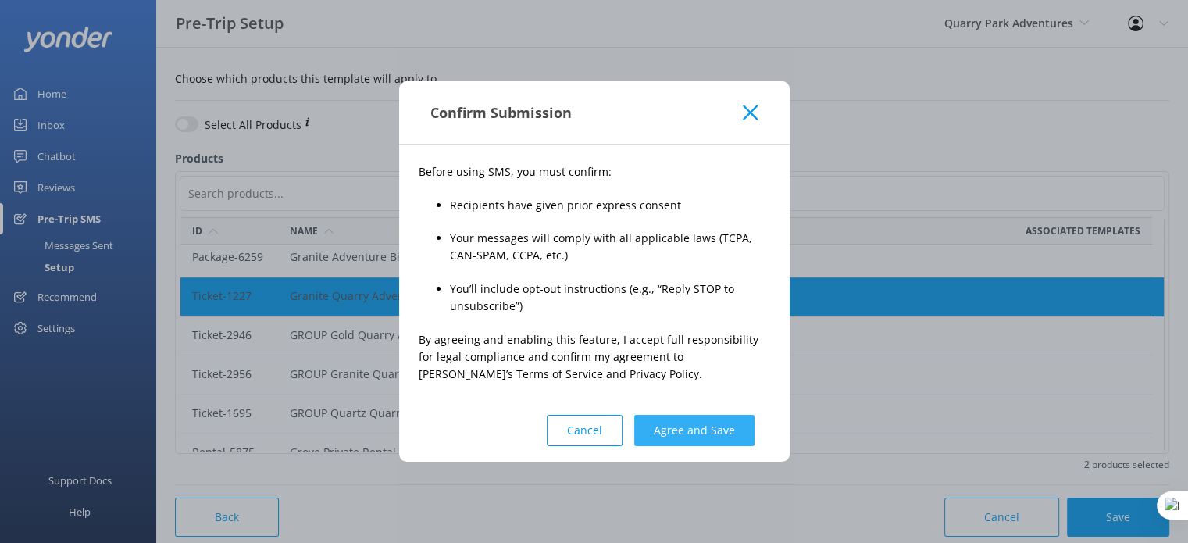
click at [717, 429] on button "Agree and Save" at bounding box center [694, 430] width 120 height 31
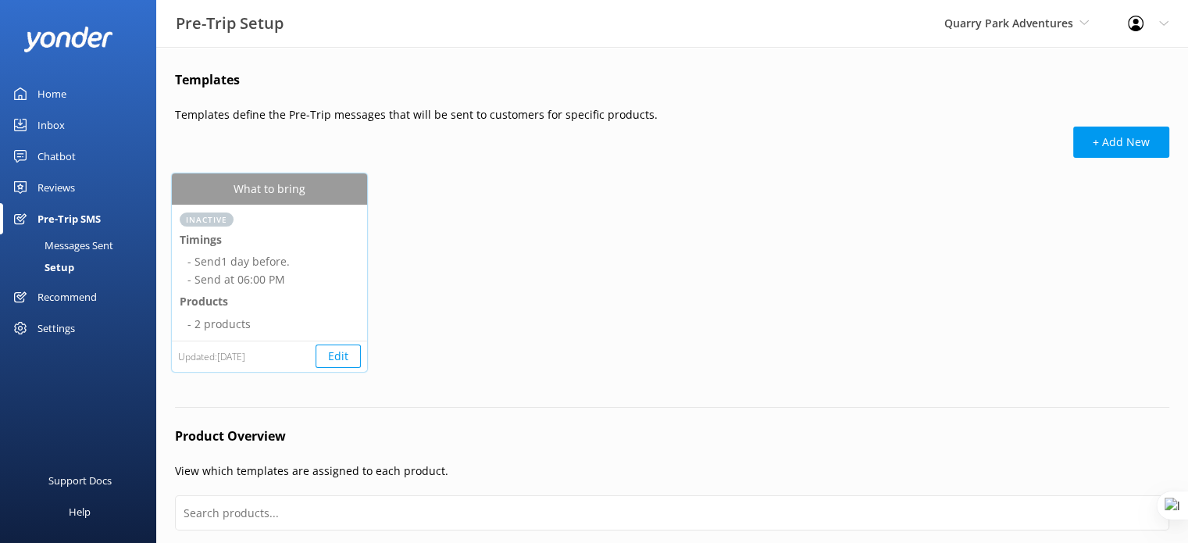
click at [347, 355] on button "Edit" at bounding box center [337, 355] width 45 height 23
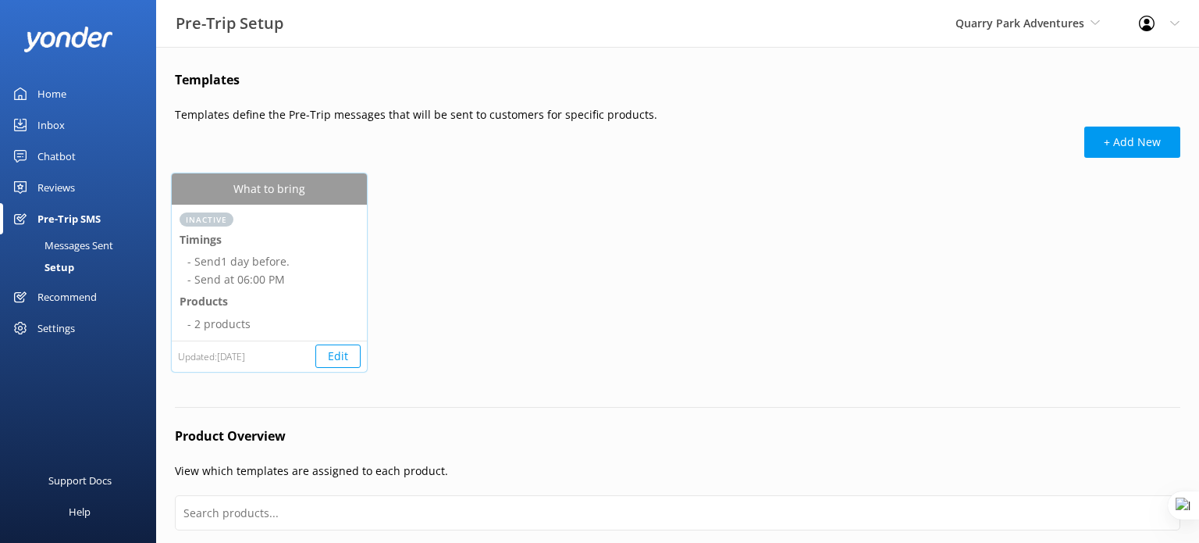
select select "18:00"
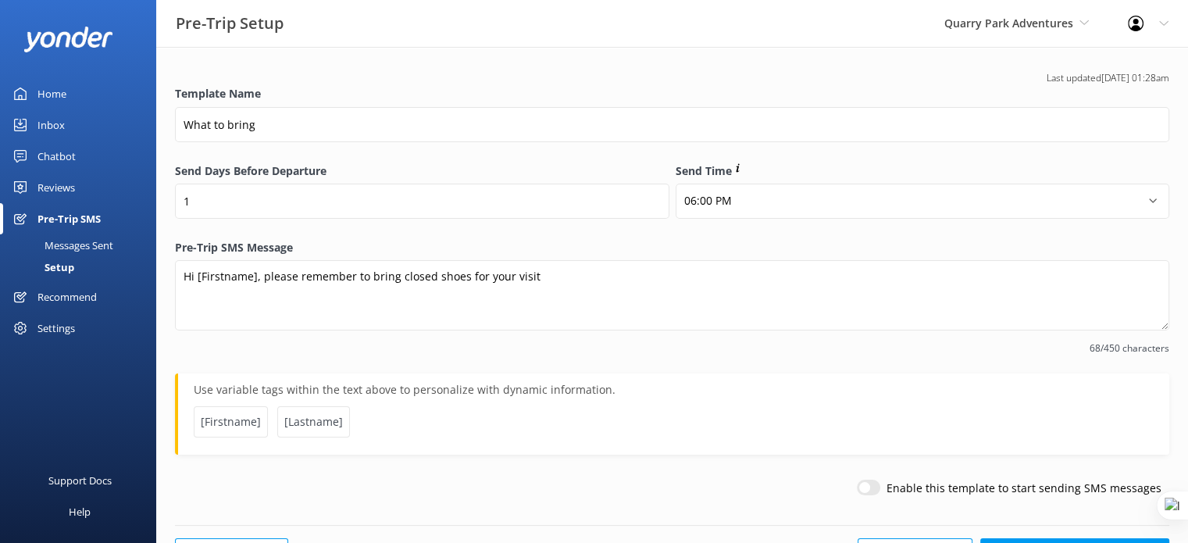
scroll to position [65, 0]
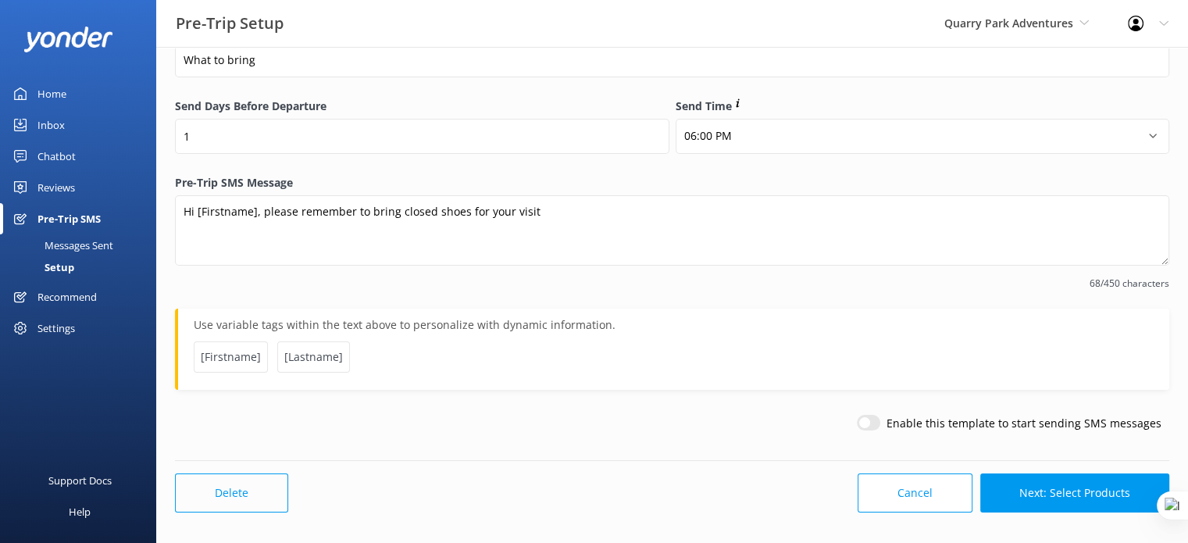
click at [229, 493] on button "Delete" at bounding box center [231, 492] width 113 height 39
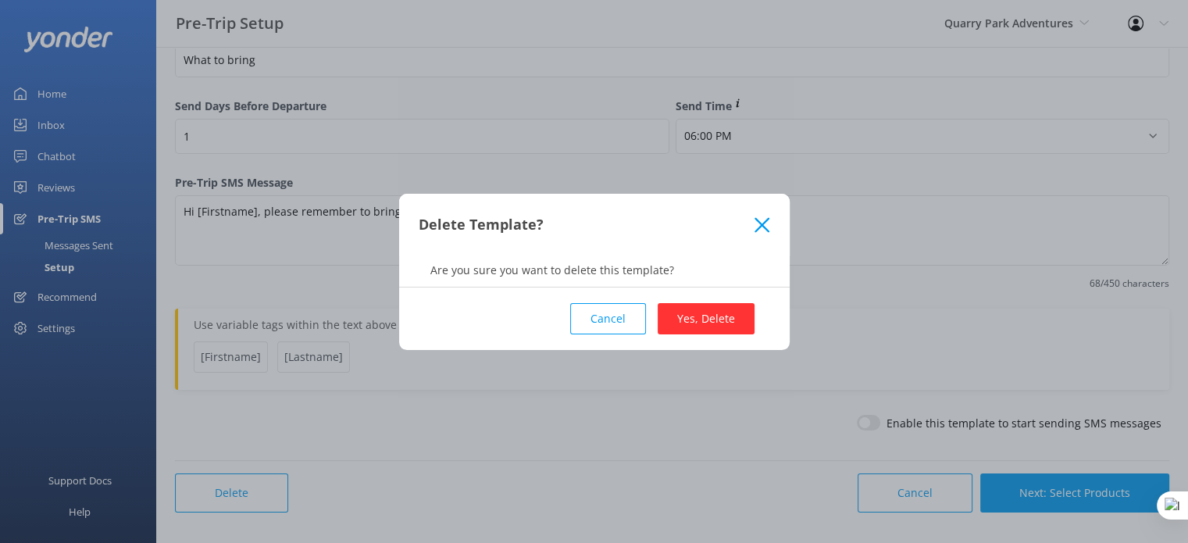
click at [682, 317] on button "Yes, Delete" at bounding box center [705, 318] width 97 height 31
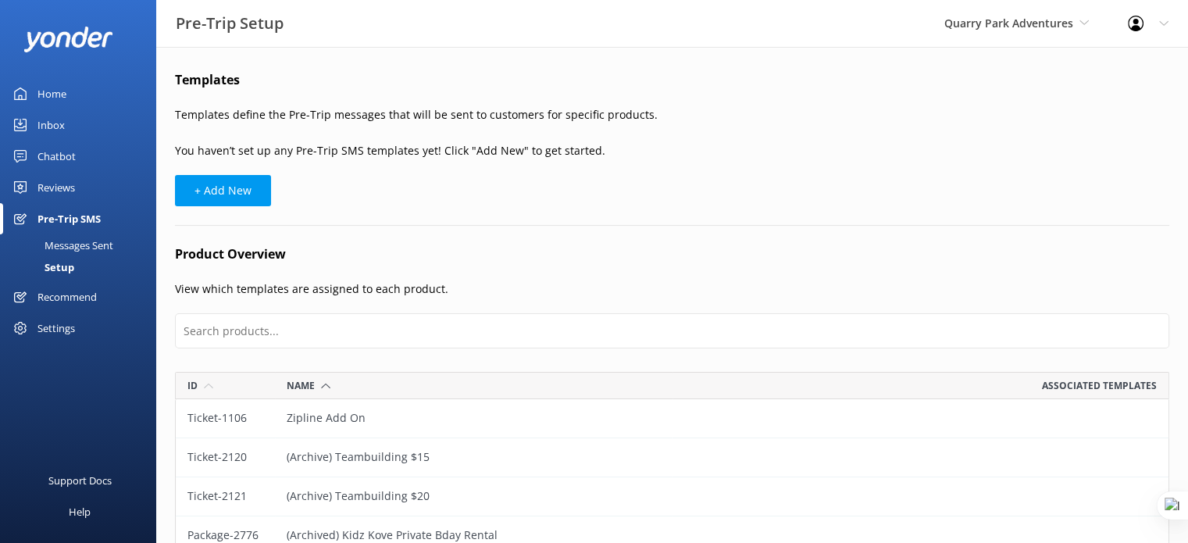
scroll to position [2514, 981]
click at [51, 322] on div "Settings" at bounding box center [55, 327] width 37 height 31
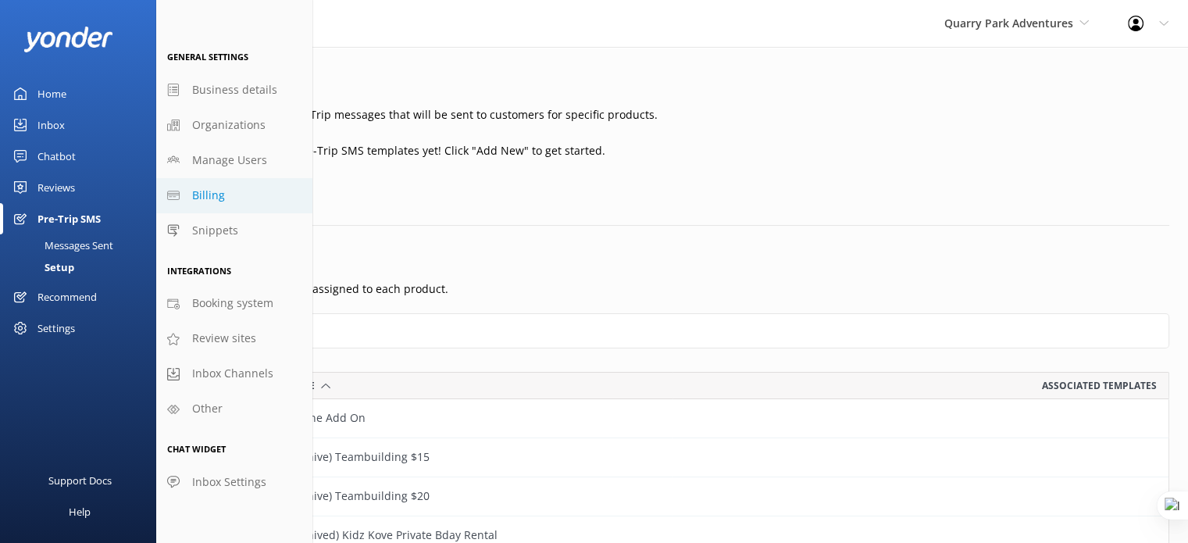
click at [222, 190] on span "Billing" at bounding box center [208, 195] width 33 height 17
